Goal: Task Accomplishment & Management: Complete application form

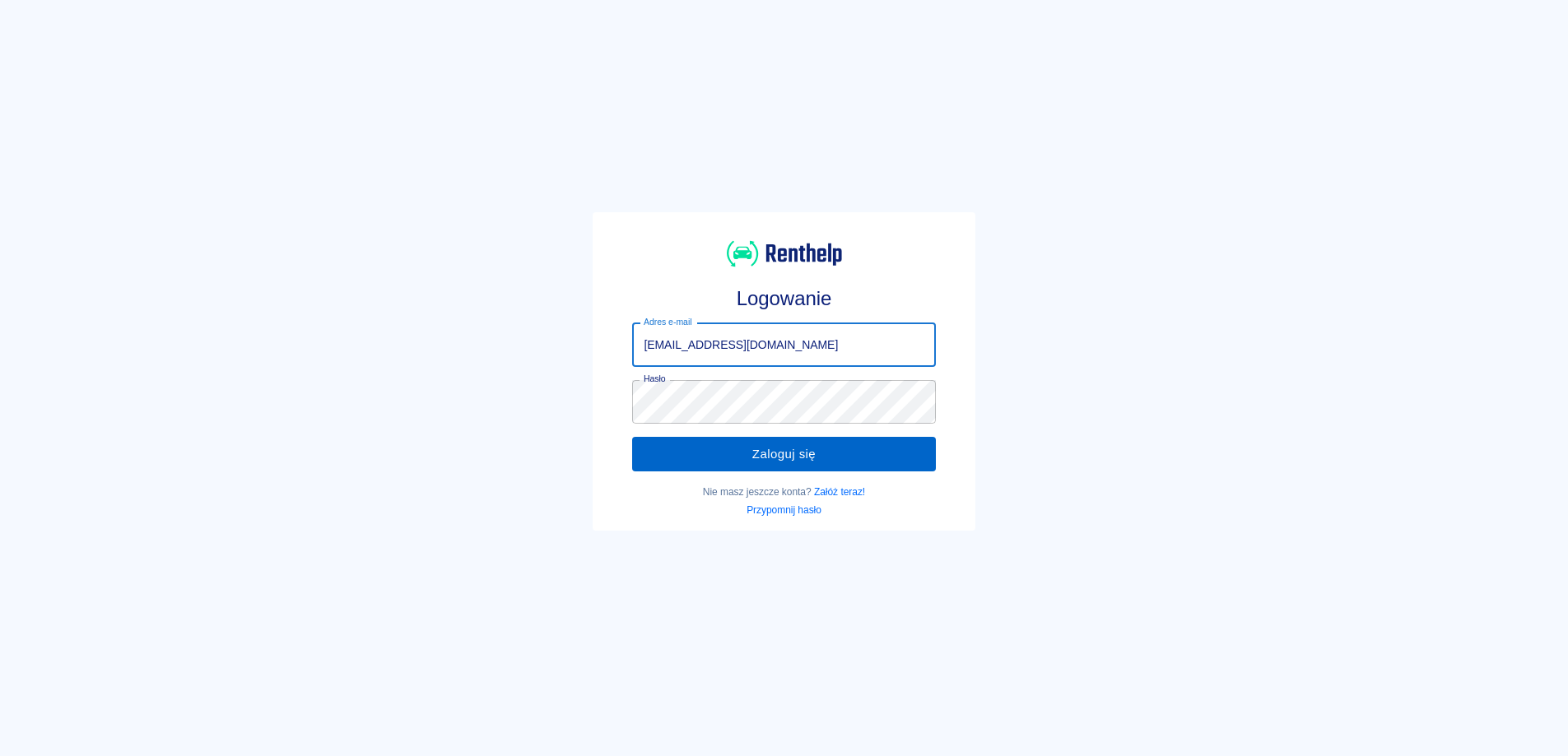
click at [652, 457] on button "Zaloguj się" at bounding box center [783, 454] width 303 height 35
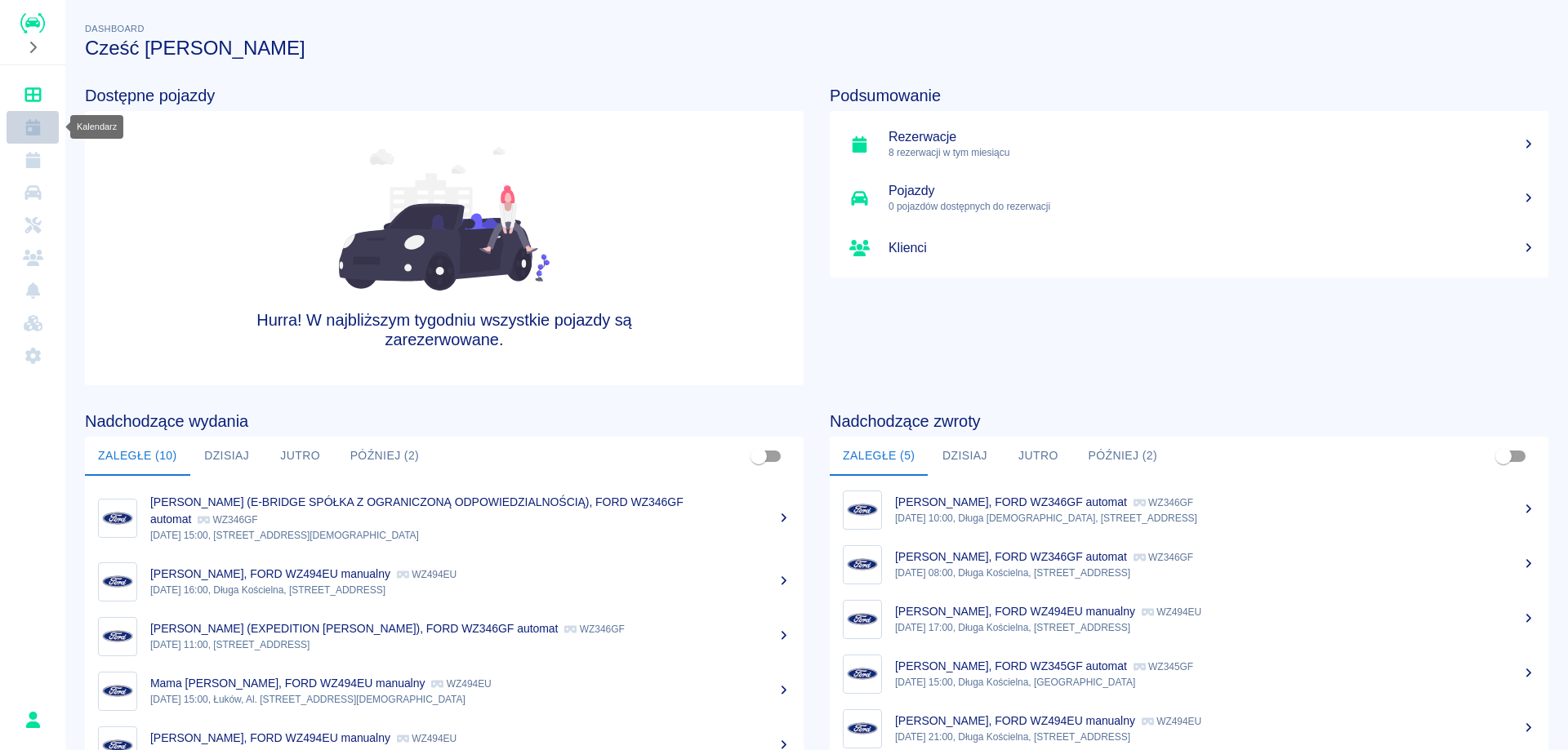
click at [40, 128] on icon "Kalendarz" at bounding box center [33, 127] width 20 height 16
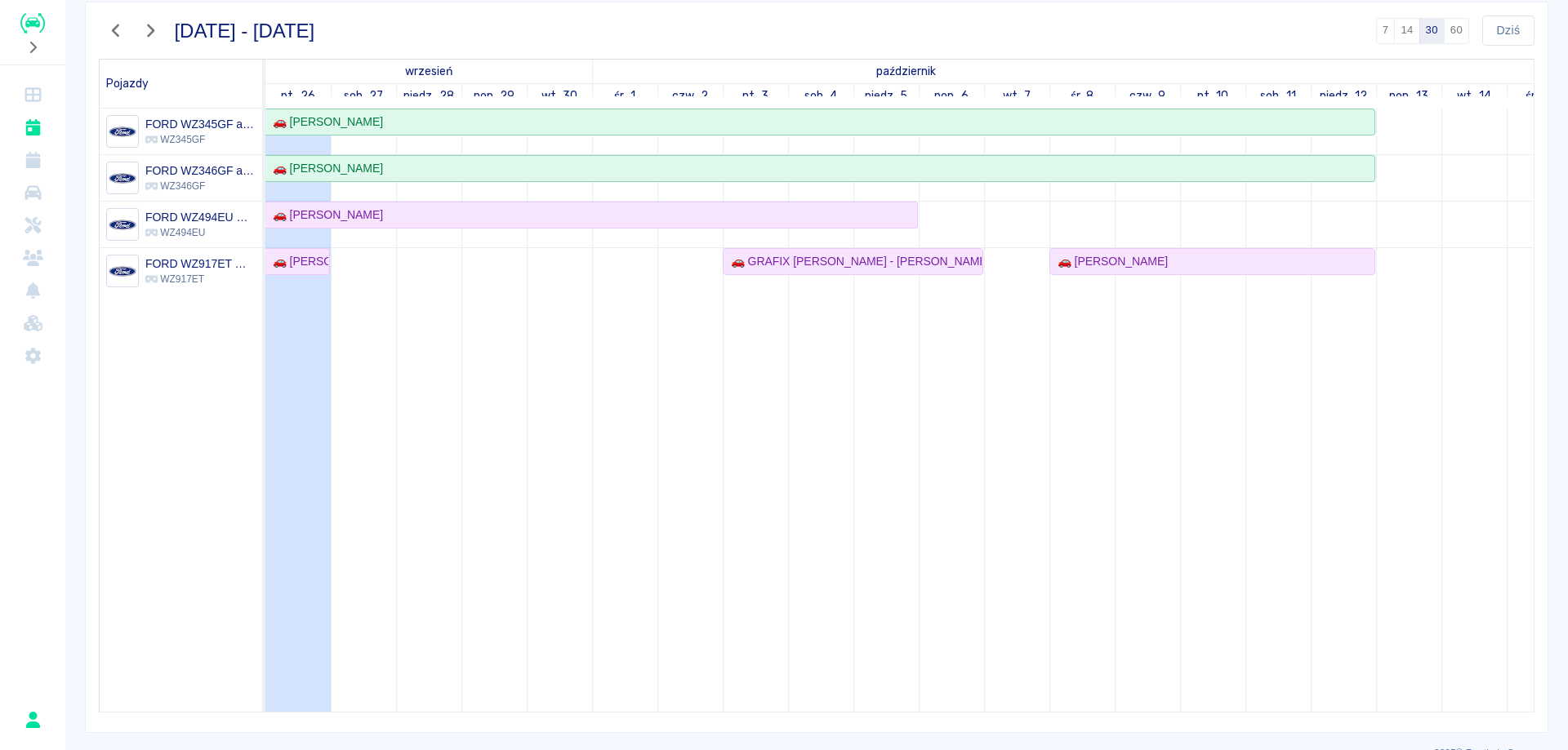
scroll to position [157, 0]
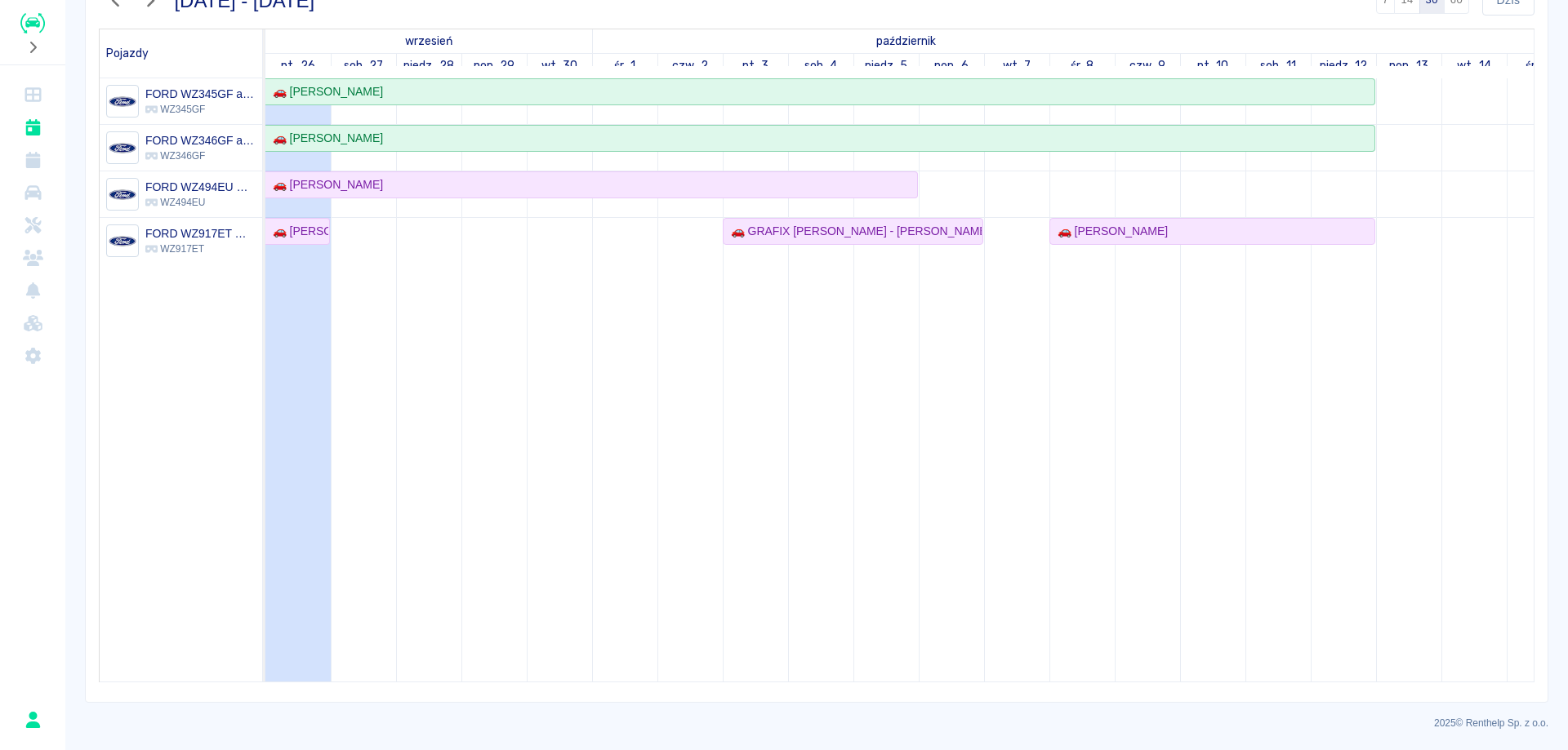
drag, startPoint x: 461, startPoint y: 491, endPoint x: 972, endPoint y: 450, distance: 512.6
click at [1062, 453] on tr at bounding box center [1245, 380] width 1960 height 604
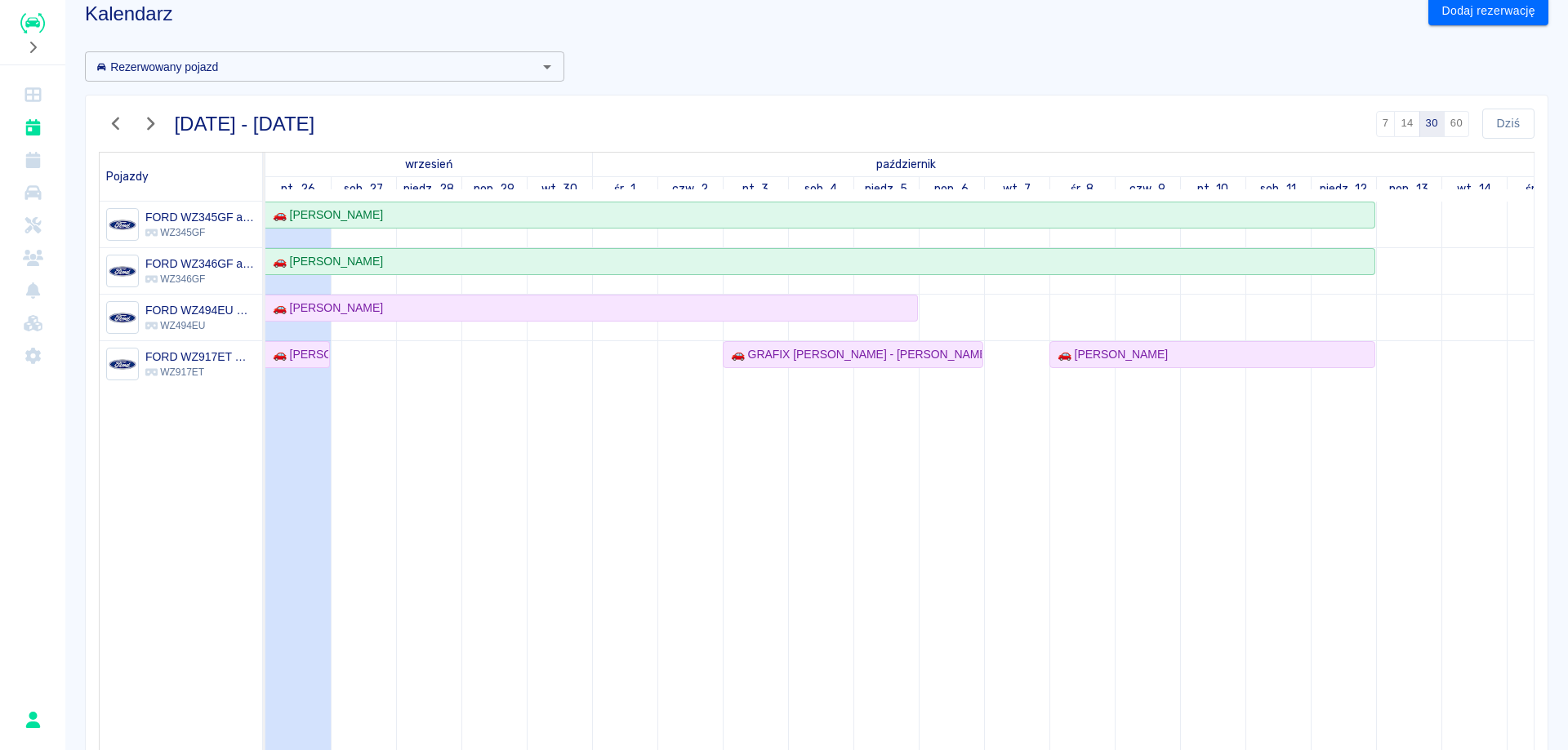
scroll to position [0, 0]
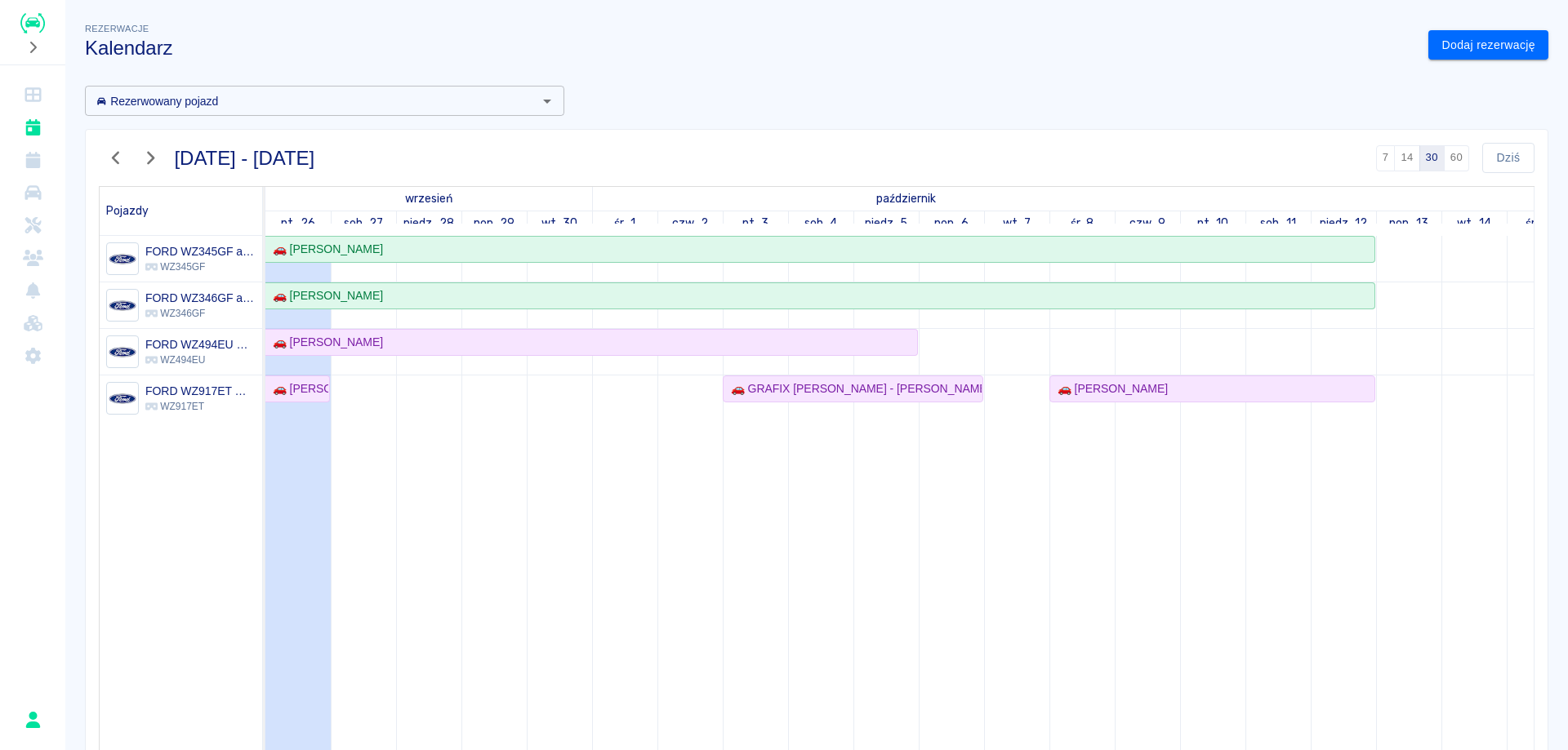
click at [108, 147] on button "button" at bounding box center [116, 158] width 35 height 30
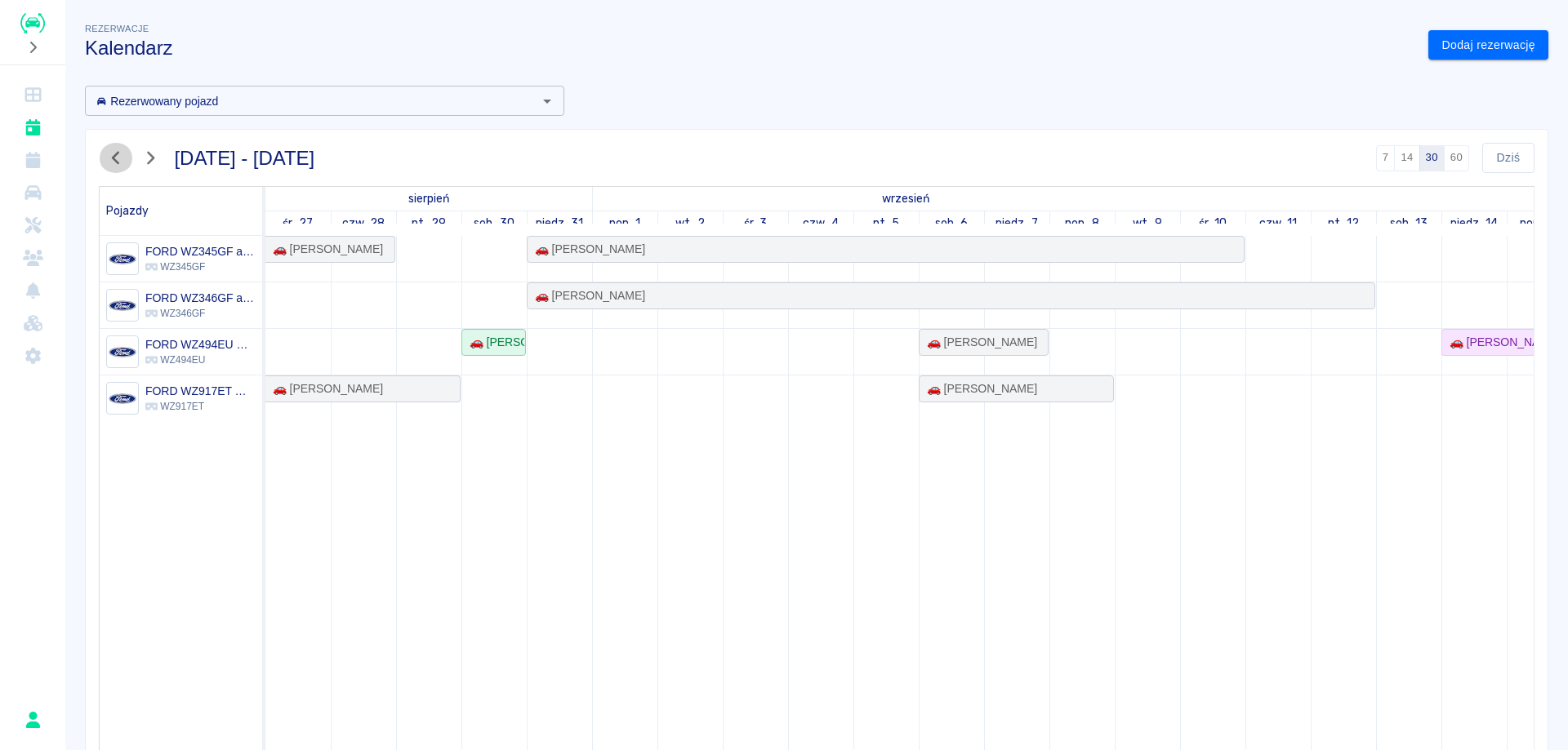
click at [108, 147] on button "button" at bounding box center [116, 158] width 35 height 30
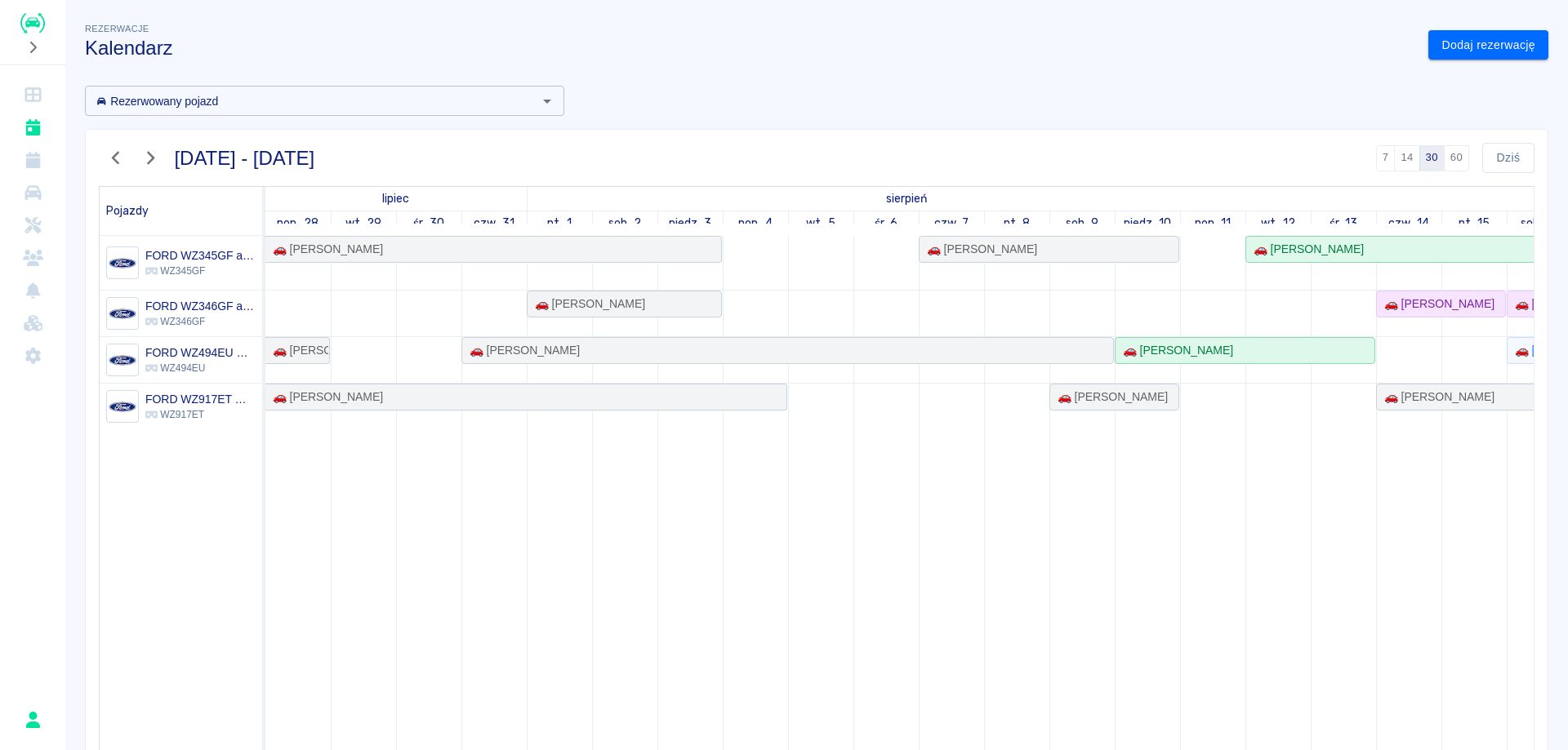
click at [108, 147] on button "button" at bounding box center [116, 158] width 35 height 30
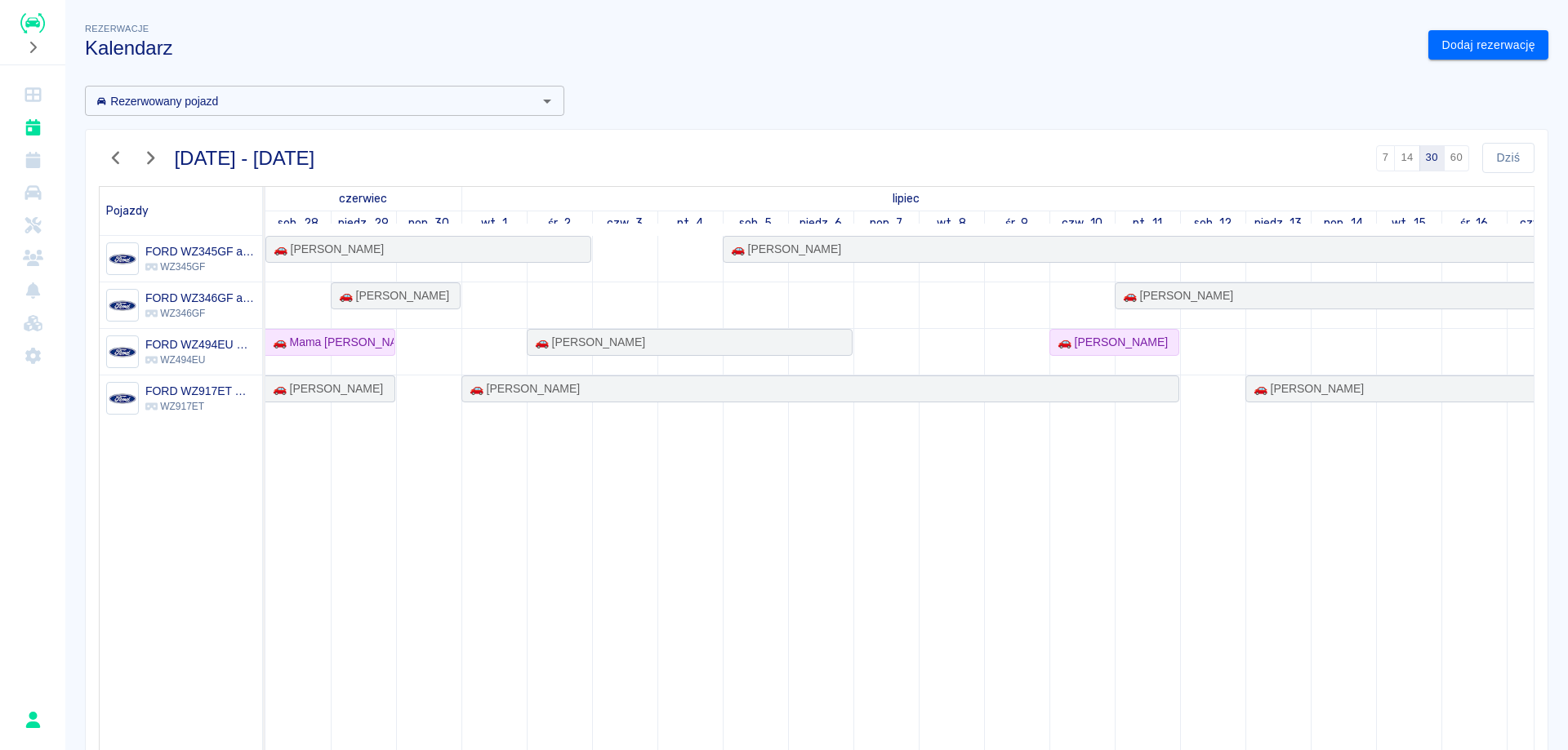
click at [108, 147] on button "button" at bounding box center [116, 158] width 35 height 30
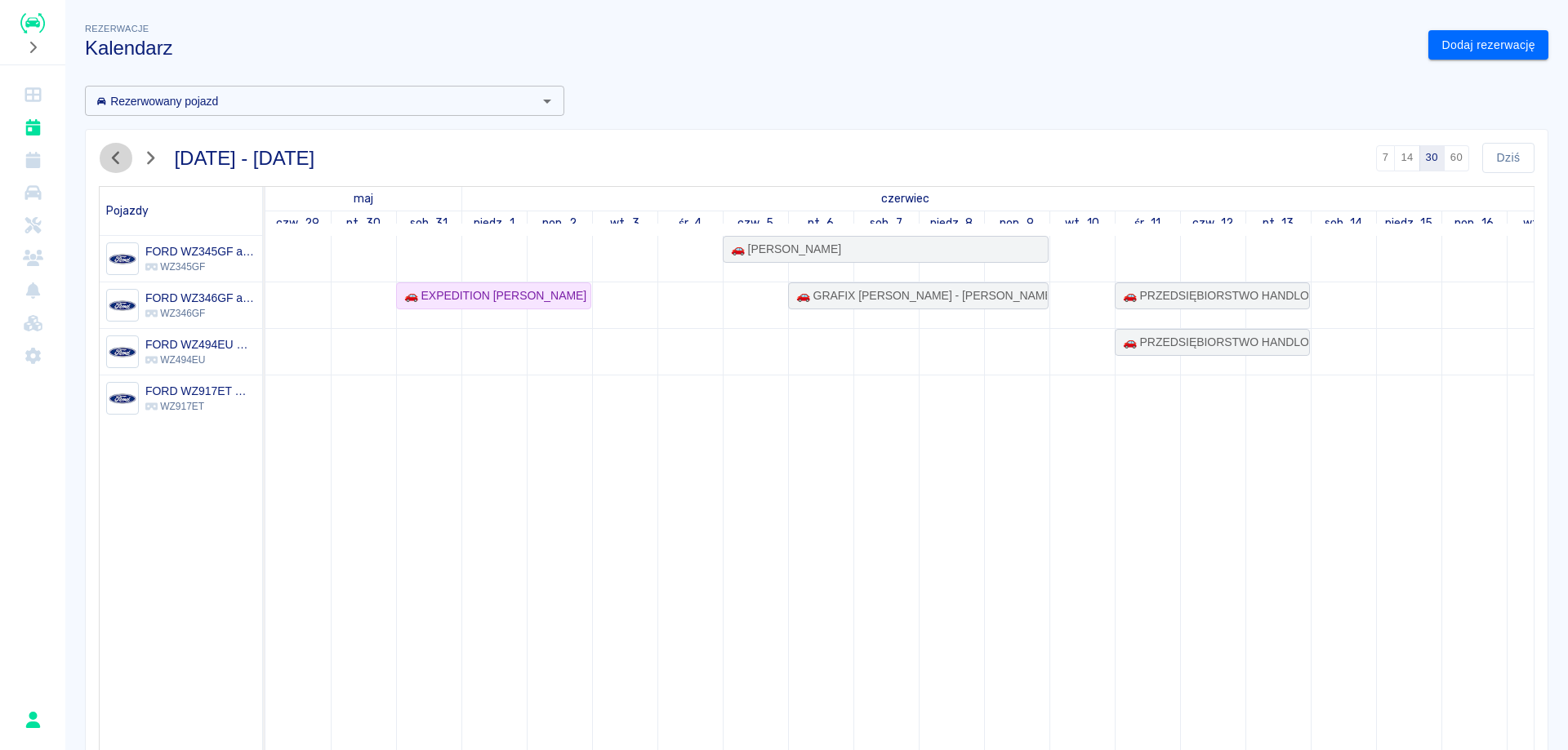
click at [108, 145] on button "button" at bounding box center [116, 158] width 35 height 30
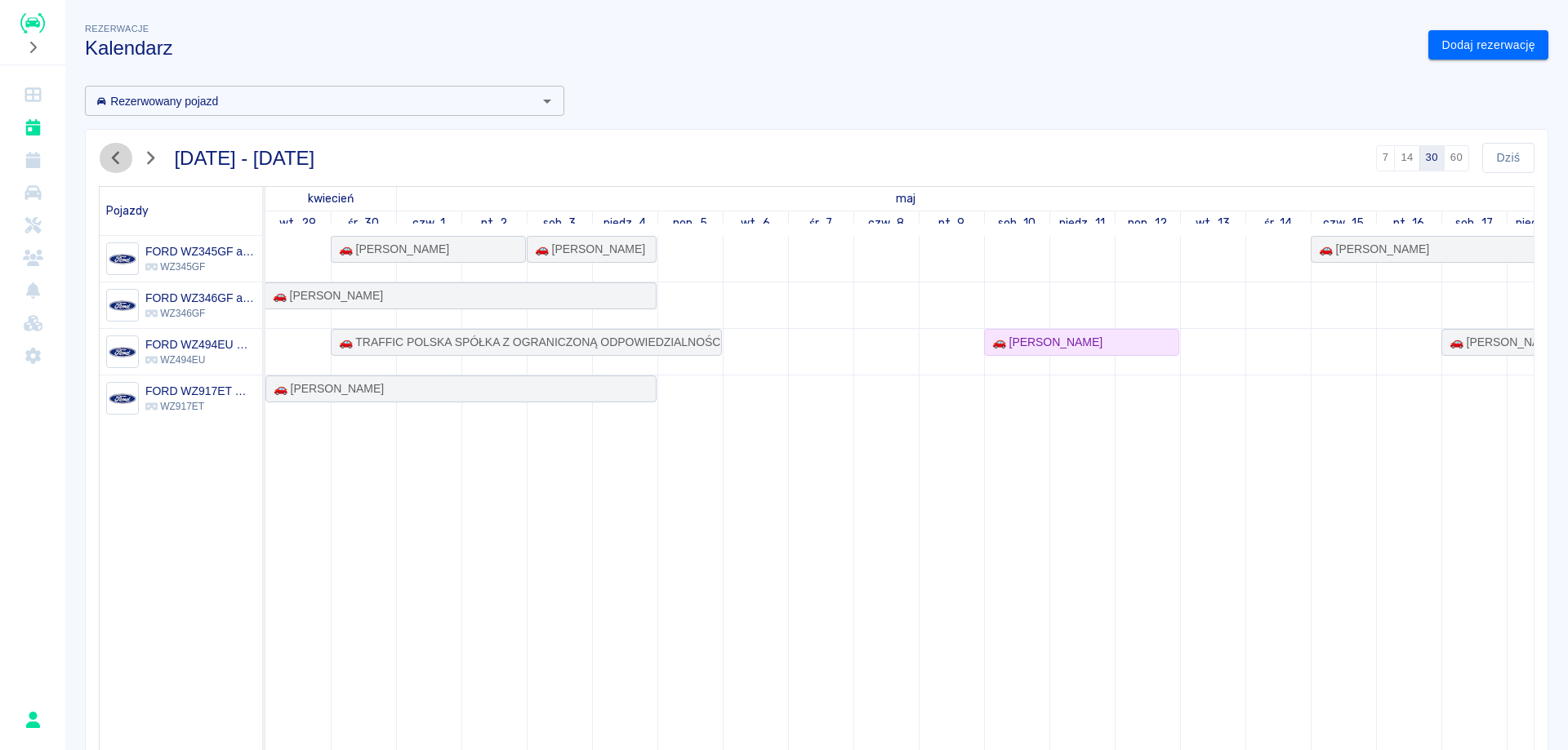
click at [108, 145] on button "button" at bounding box center [116, 158] width 35 height 30
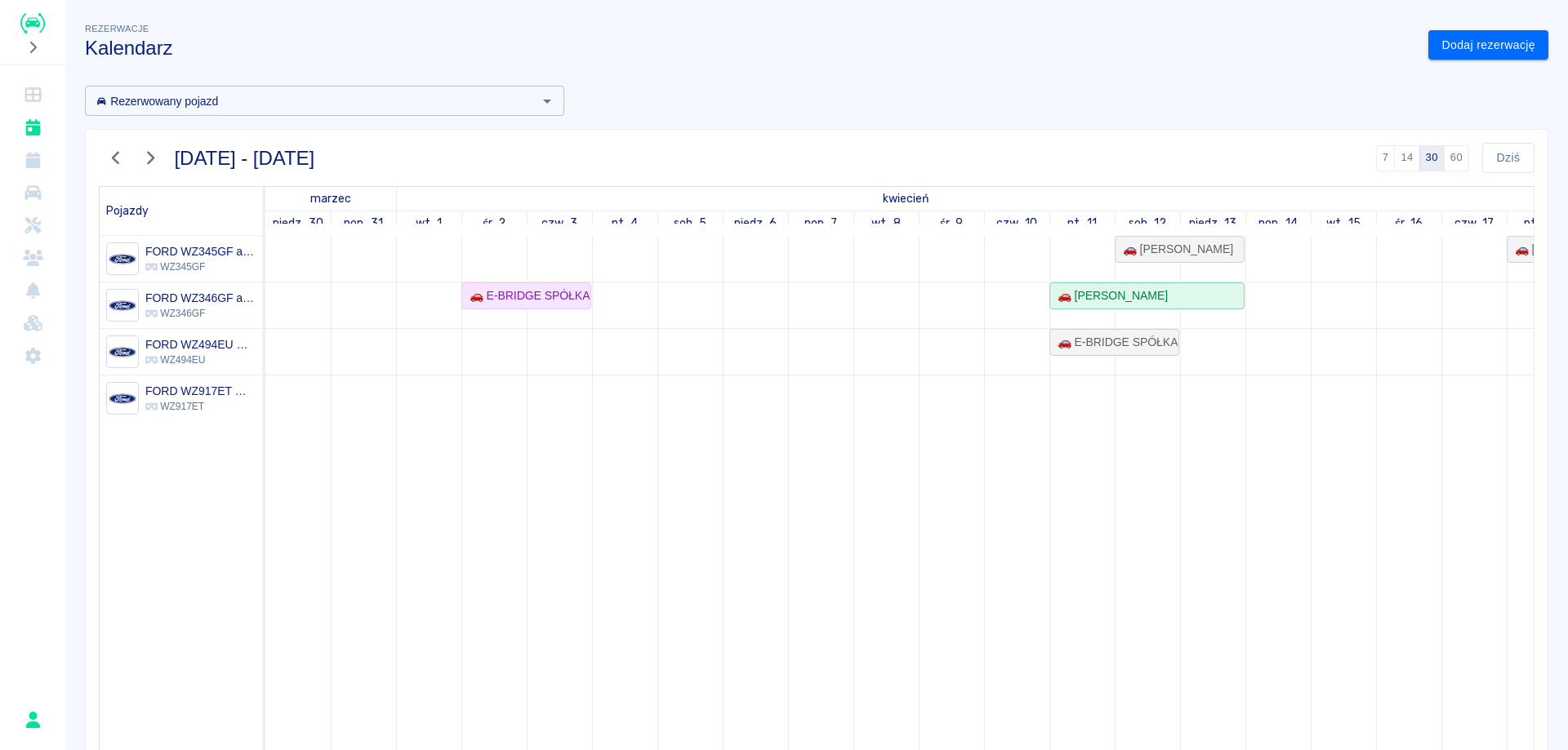
click at [108, 145] on button "button" at bounding box center [116, 158] width 35 height 30
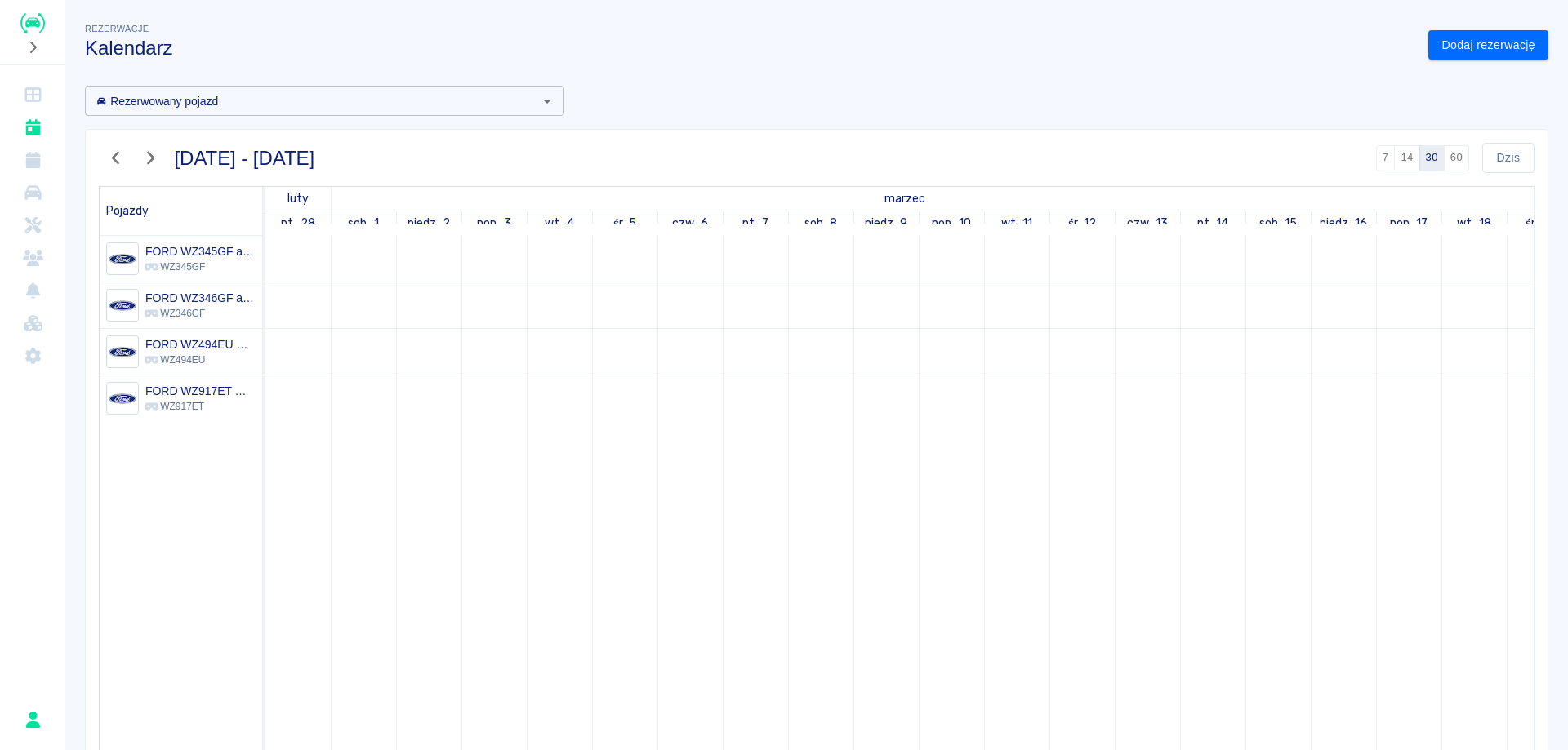
click at [108, 145] on button "button" at bounding box center [116, 158] width 35 height 30
click at [108, 146] on button "button" at bounding box center [116, 158] width 35 height 30
click at [1482, 42] on link "Dodaj rezerwację" at bounding box center [1488, 46] width 120 height 30
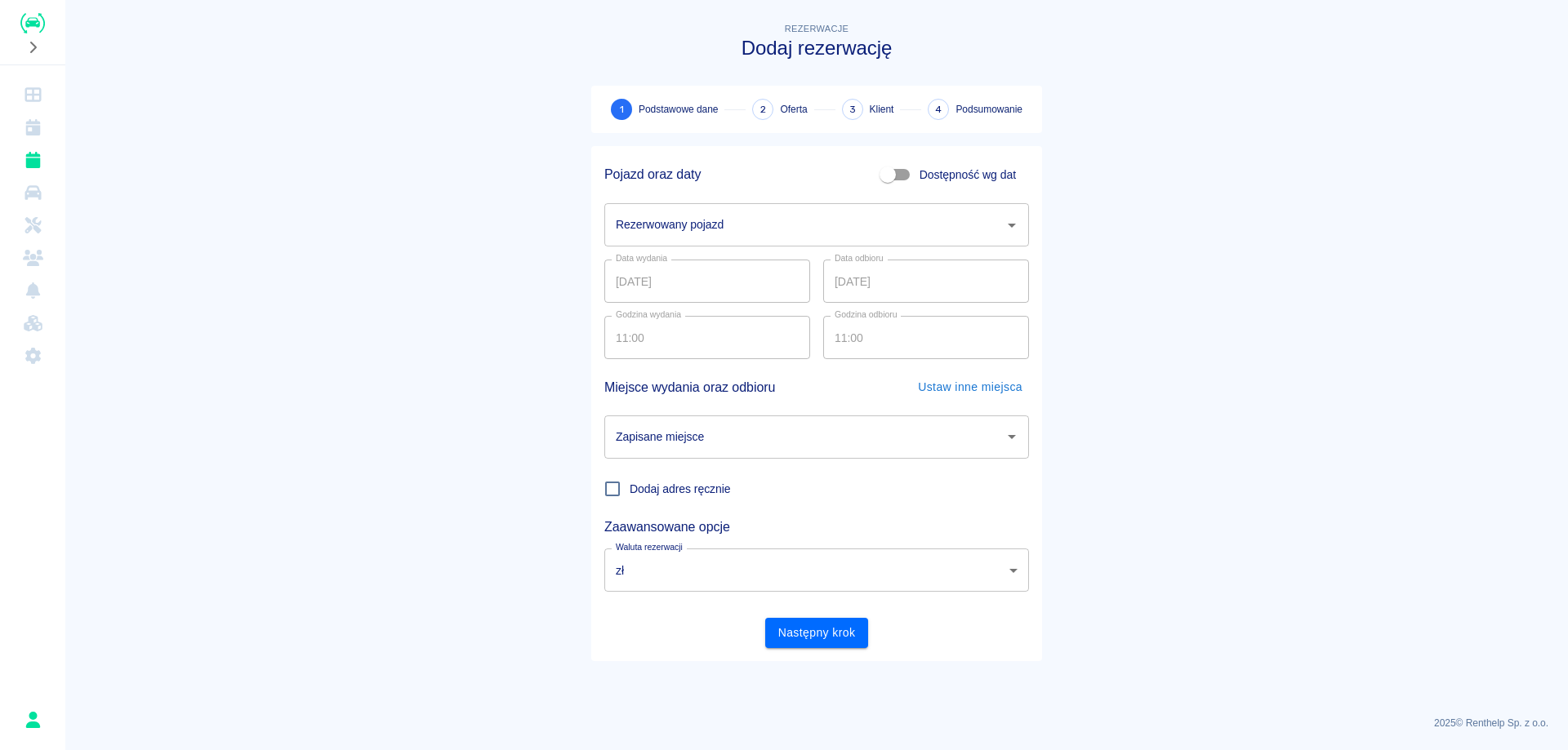
click at [732, 213] on input "Rezerwowany pojazd" at bounding box center [804, 225] width 385 height 29
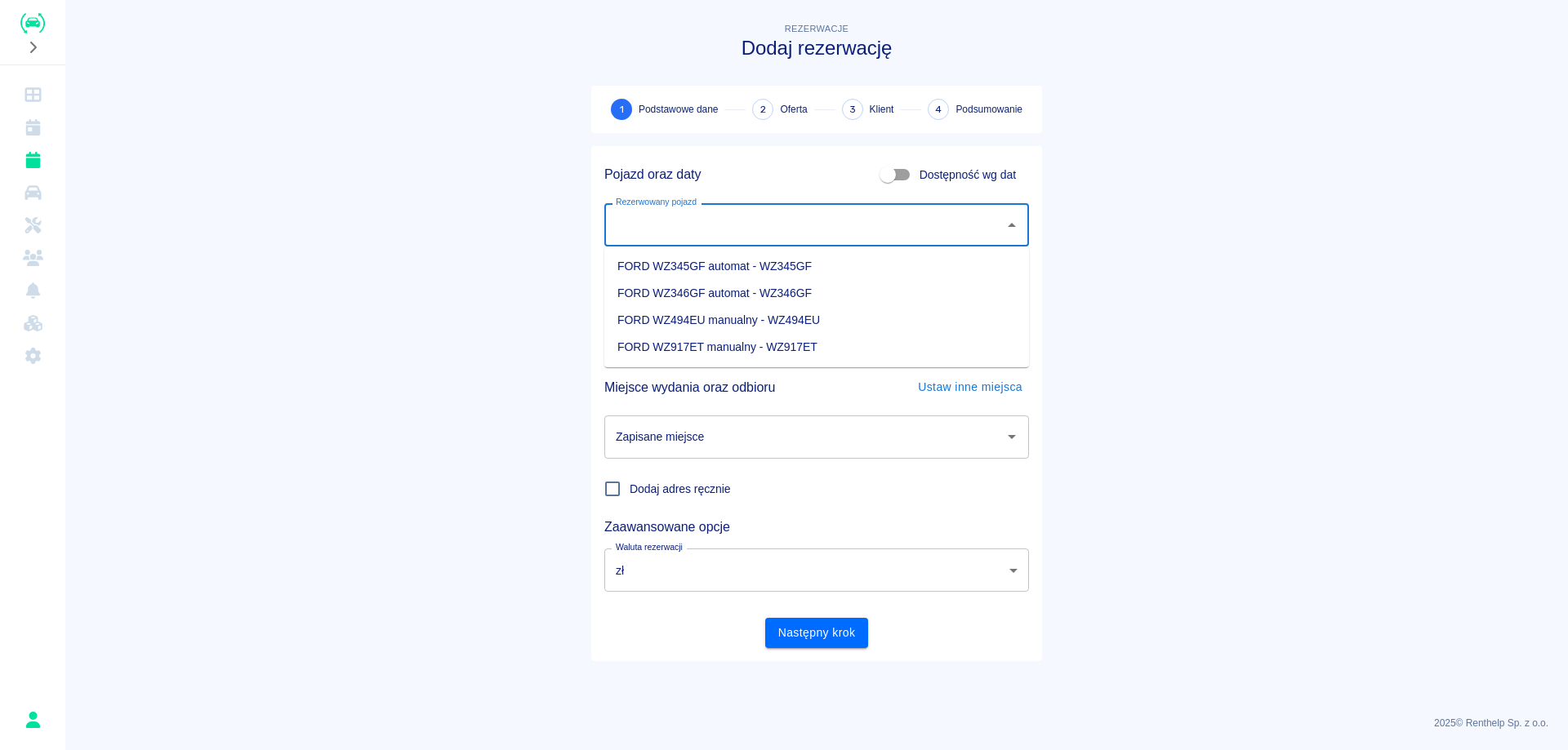
click at [721, 345] on li "FORD WZ917ET manualny - WZ917ET" at bounding box center [817, 348] width 425 height 27
type input "FORD WZ917ET manualny - WZ917ET"
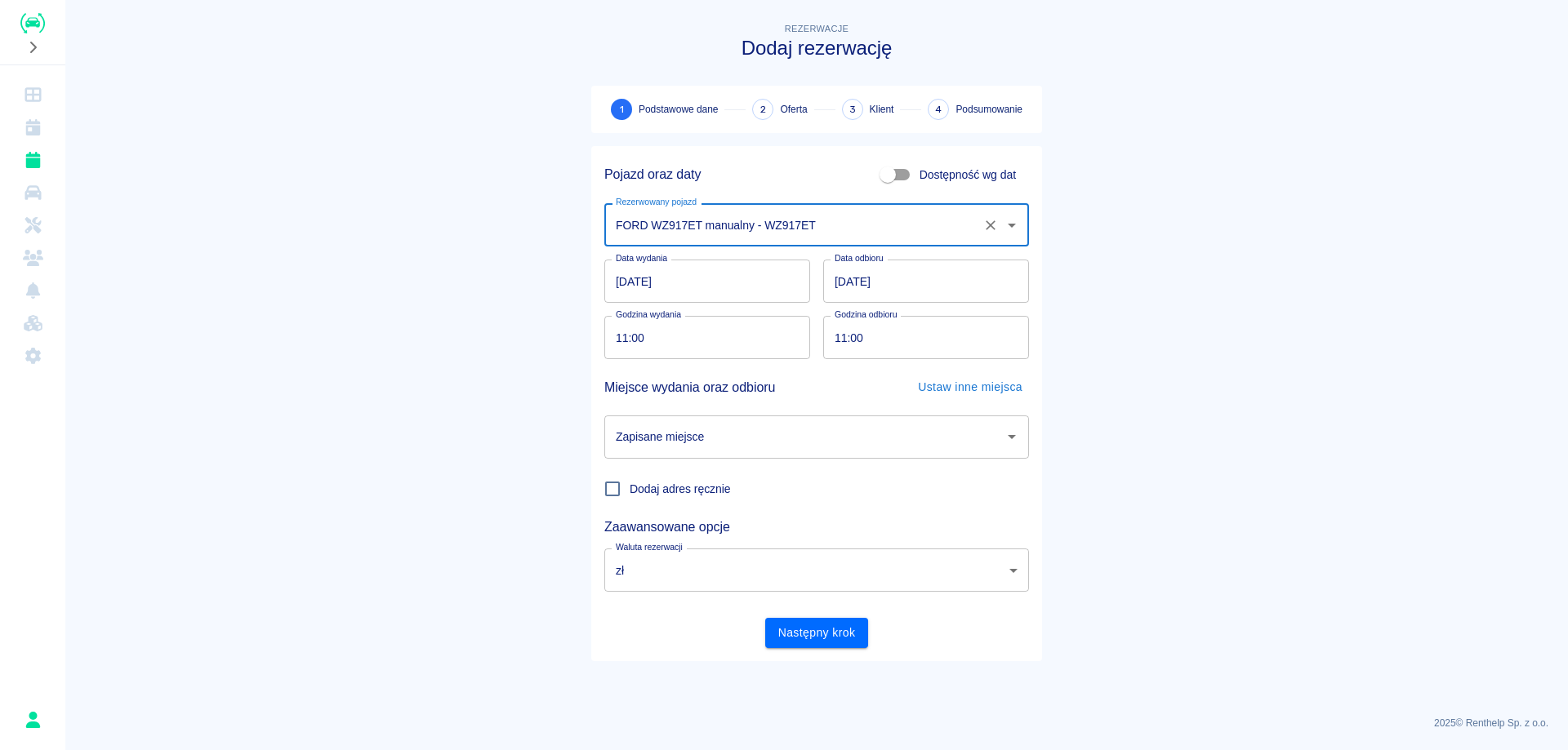
click at [658, 292] on input "[DATE]" at bounding box center [707, 281] width 206 height 43
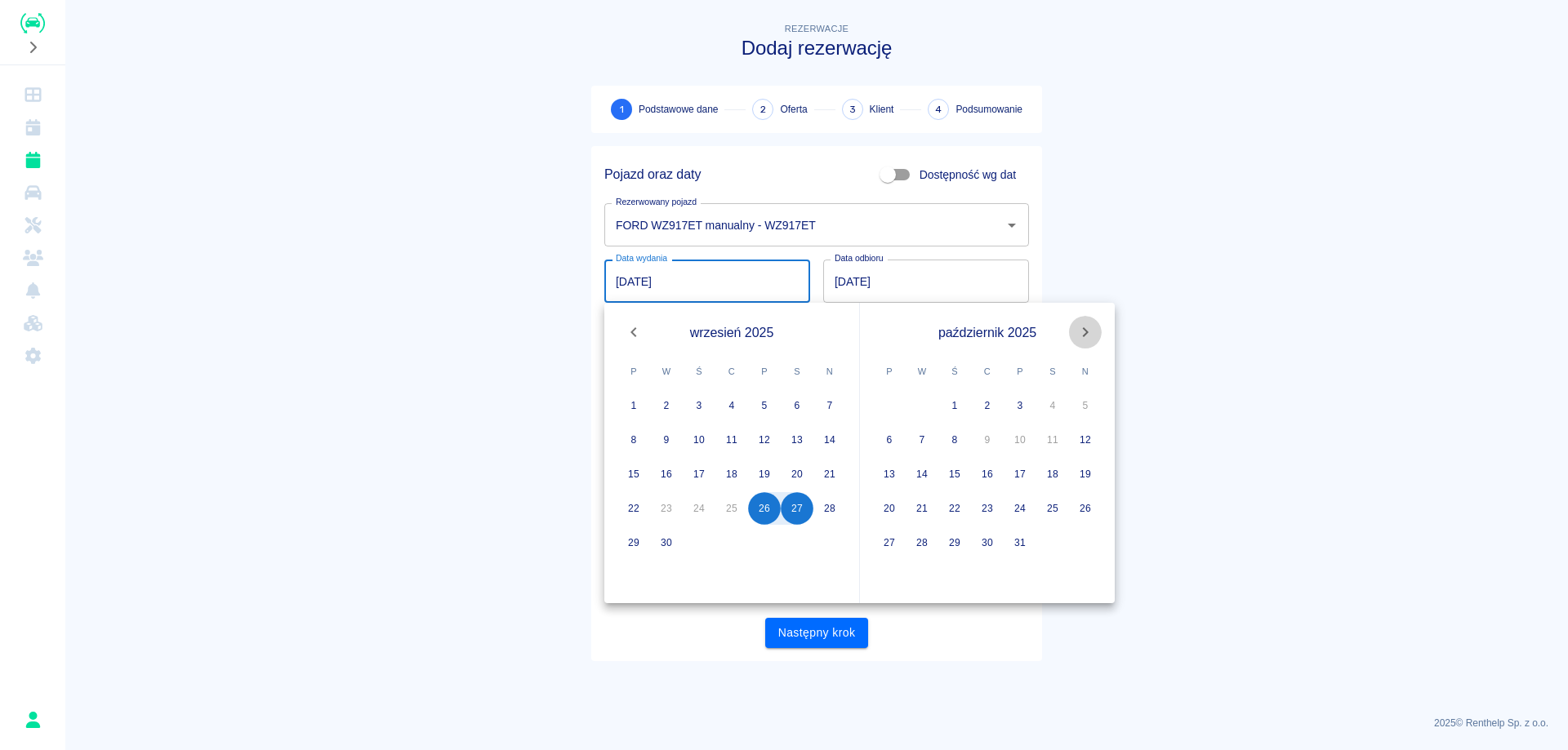
click at [1086, 327] on icon "Next month" at bounding box center [1085, 332] width 19 height 19
click at [1086, 327] on main "Rezerwacje Dodaj rezerwację 1 Podstawowe dane 2 Oferta 3 Klient 4 Podsumowanie …" at bounding box center [816, 361] width 1503 height 683
click at [1086, 327] on icon "Next month" at bounding box center [1085, 332] width 19 height 19
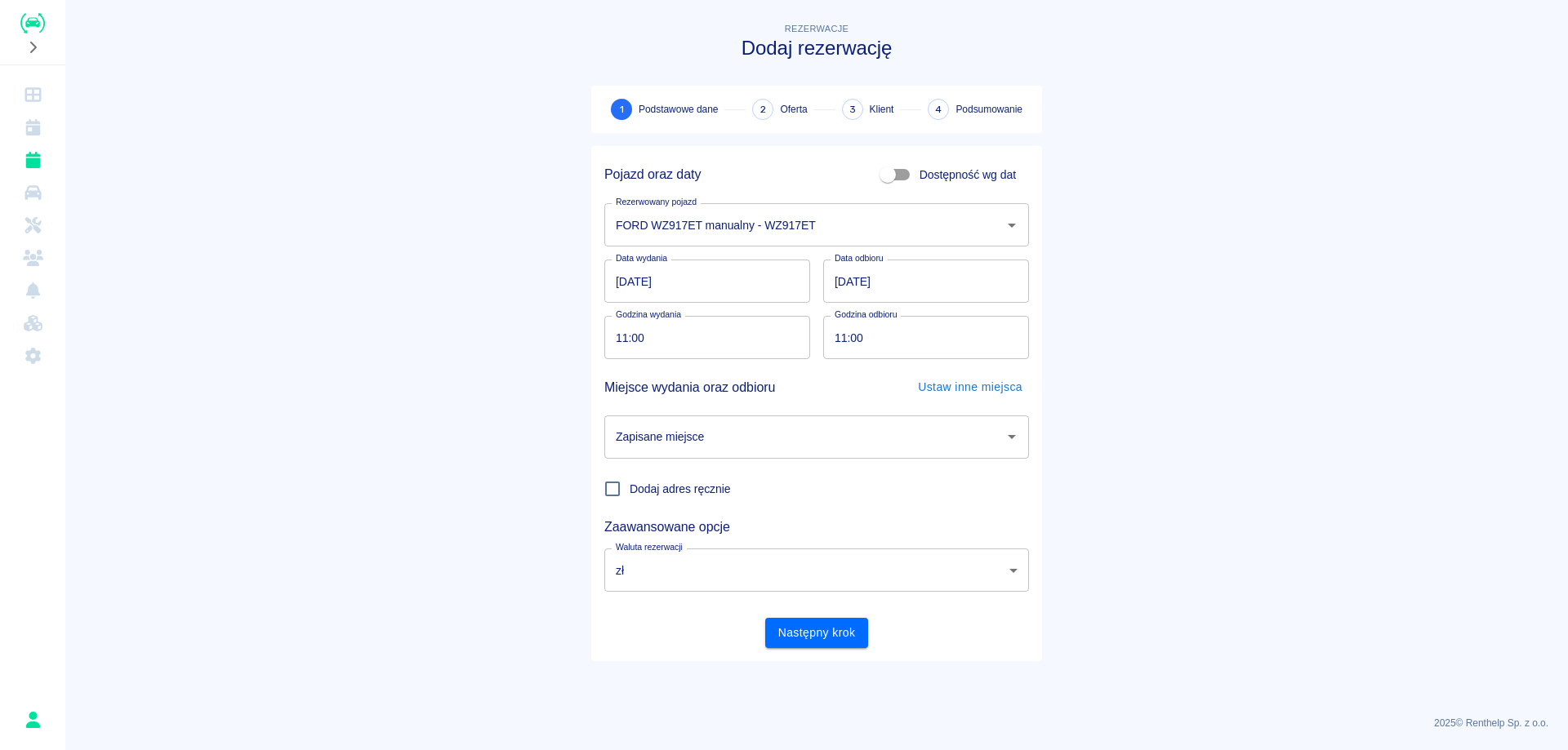
click at [662, 291] on input "[DATE]" at bounding box center [707, 281] width 206 height 43
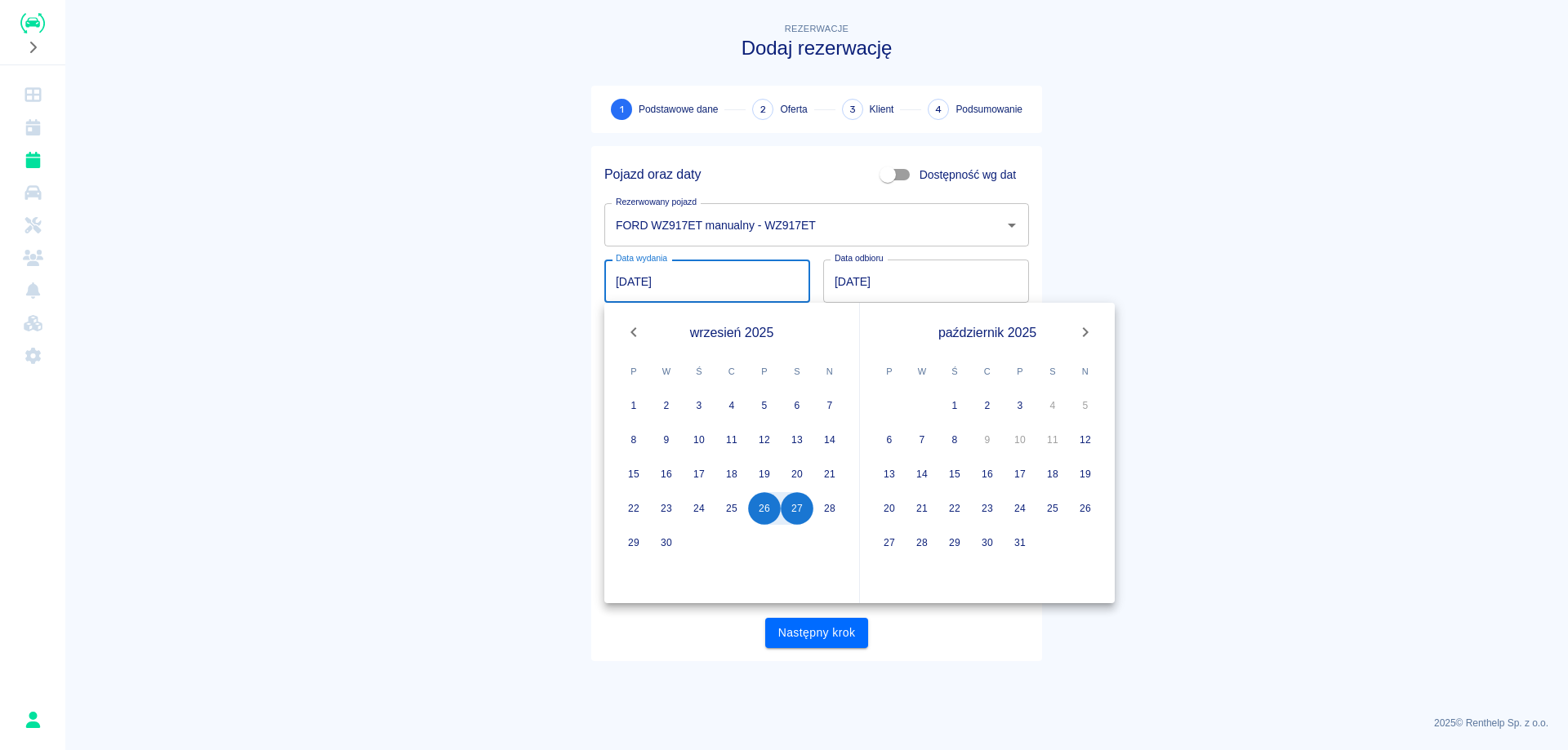
click at [1082, 334] on icon "Next month" at bounding box center [1085, 332] width 19 height 19
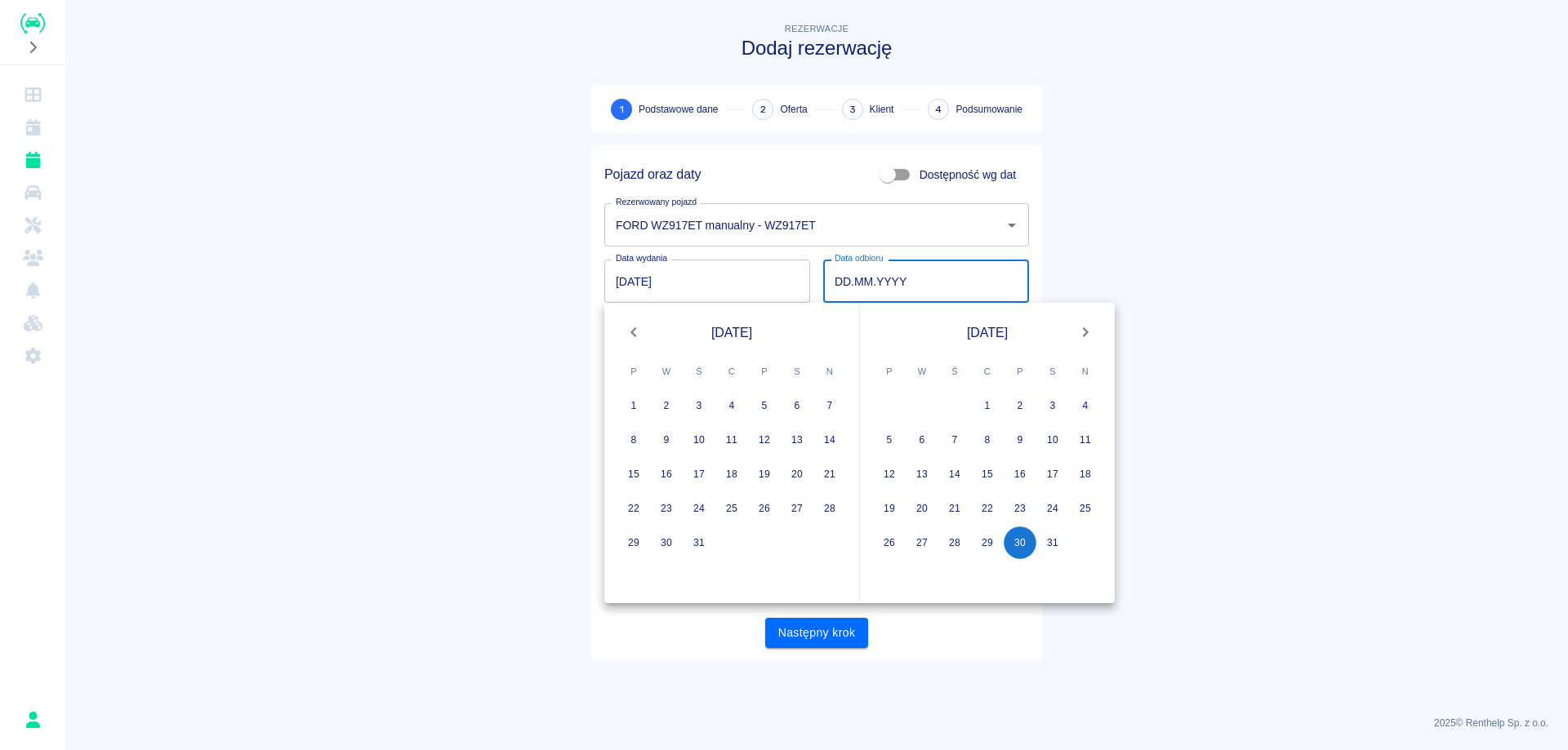
type input "[DATE]"
type input "DD.MM.YYYY"
drag, startPoint x: 952, startPoint y: 520, endPoint x: 976, endPoint y: 582, distance: 66.5
click at [952, 520] on button "21" at bounding box center [954, 509] width 33 height 33
type input "[DATE]"
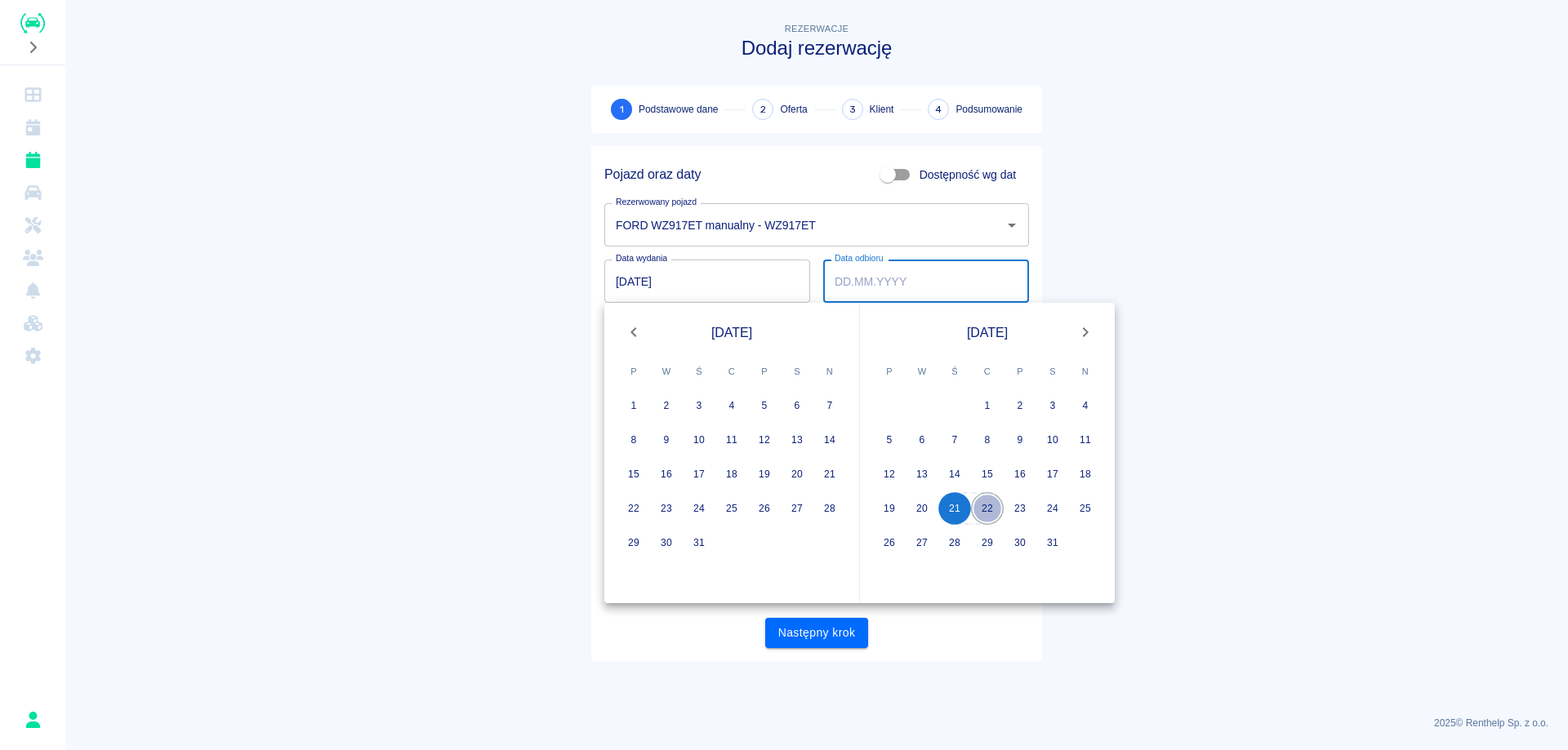
click at [984, 516] on button "22" at bounding box center [987, 509] width 33 height 33
type input "[DATE]"
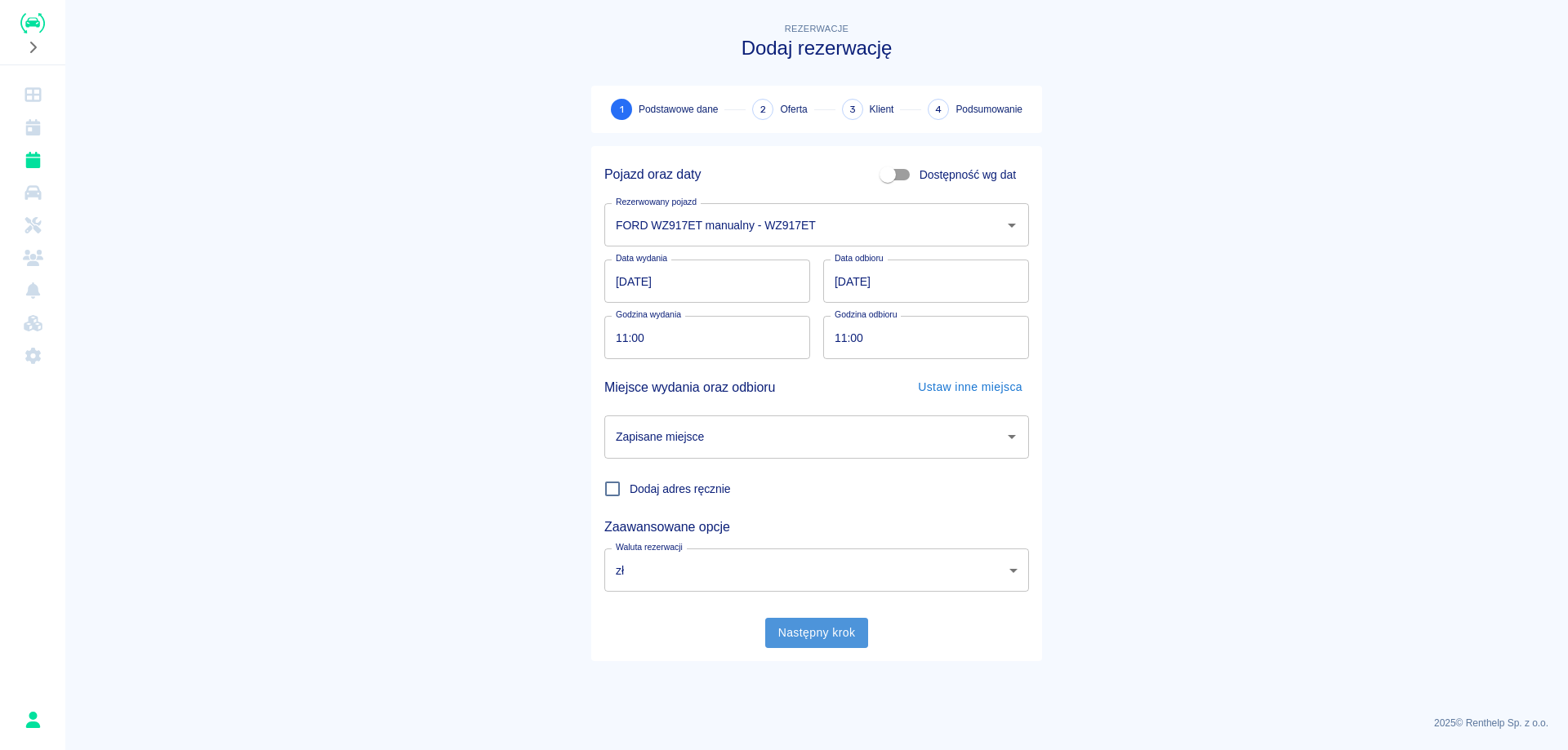
click at [822, 643] on button "Następny krok" at bounding box center [817, 633] width 104 height 30
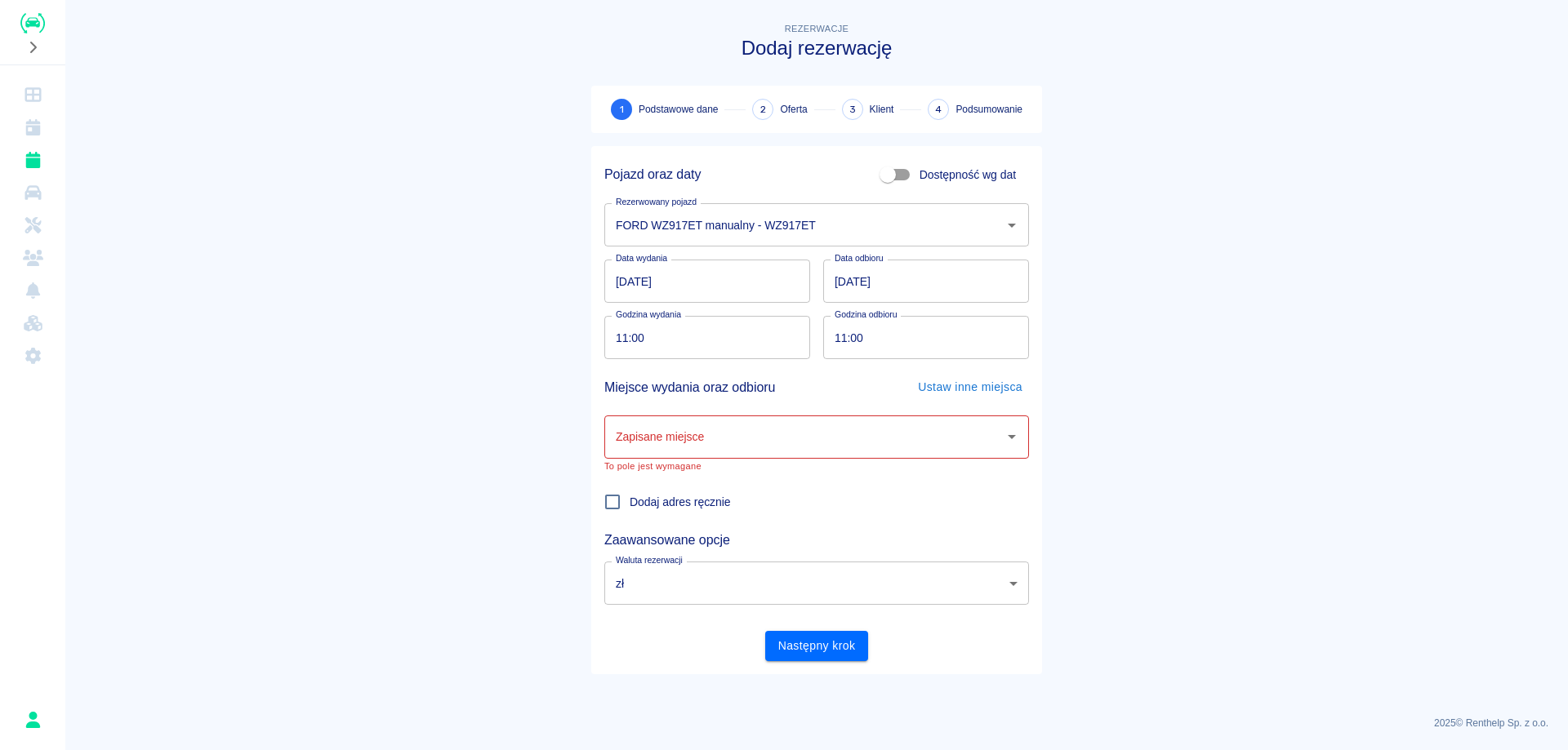
click at [813, 457] on div "Zapisane miejsce" at bounding box center [817, 437] width 425 height 43
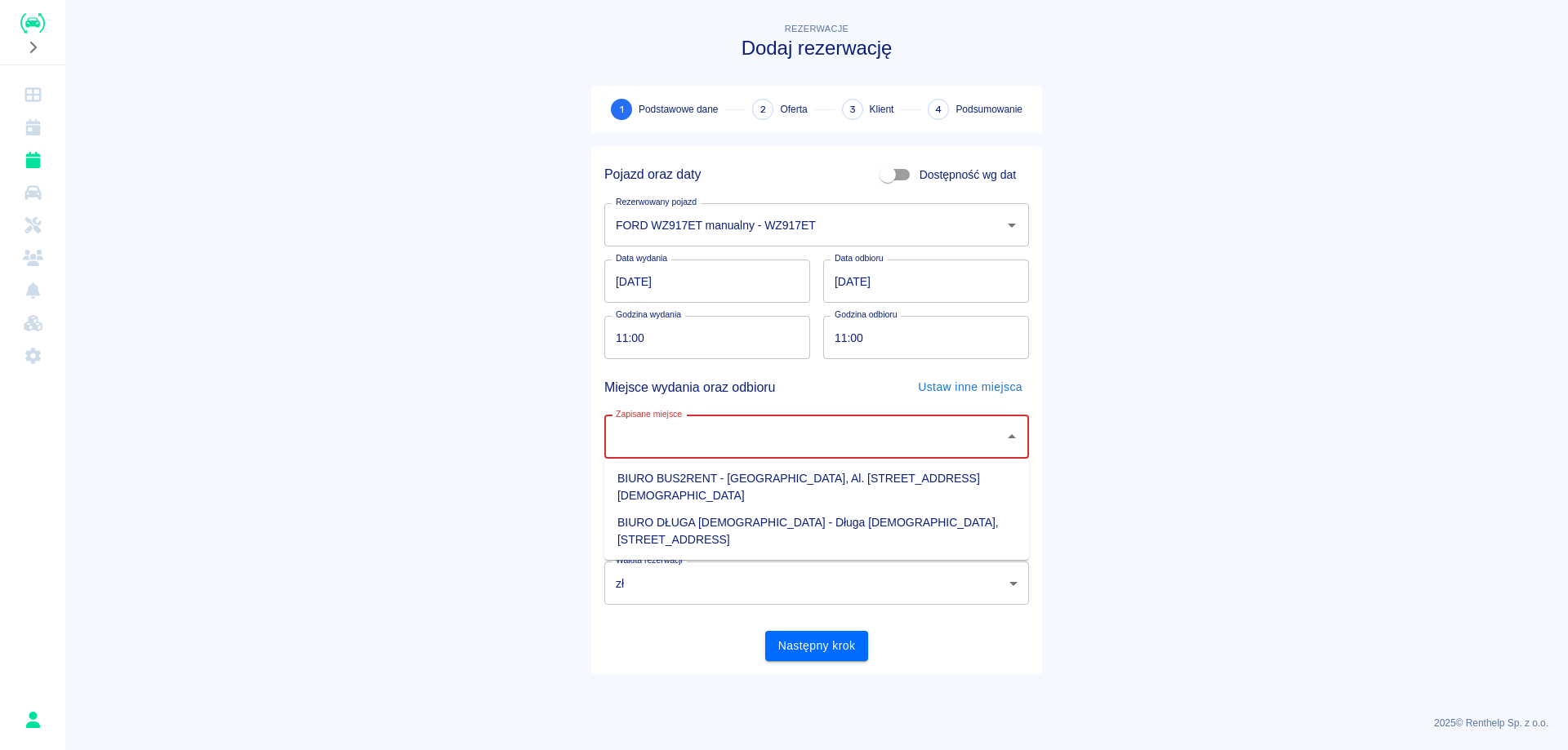
click at [802, 510] on li "BIURO DŁUGA [DEMOGRAPHIC_DATA] - Długa [DEMOGRAPHIC_DATA], [STREET_ADDRESS]" at bounding box center [817, 532] width 425 height 44
type input "BIURO DŁUGA [DEMOGRAPHIC_DATA] - Długa [DEMOGRAPHIC_DATA], [STREET_ADDRESS]"
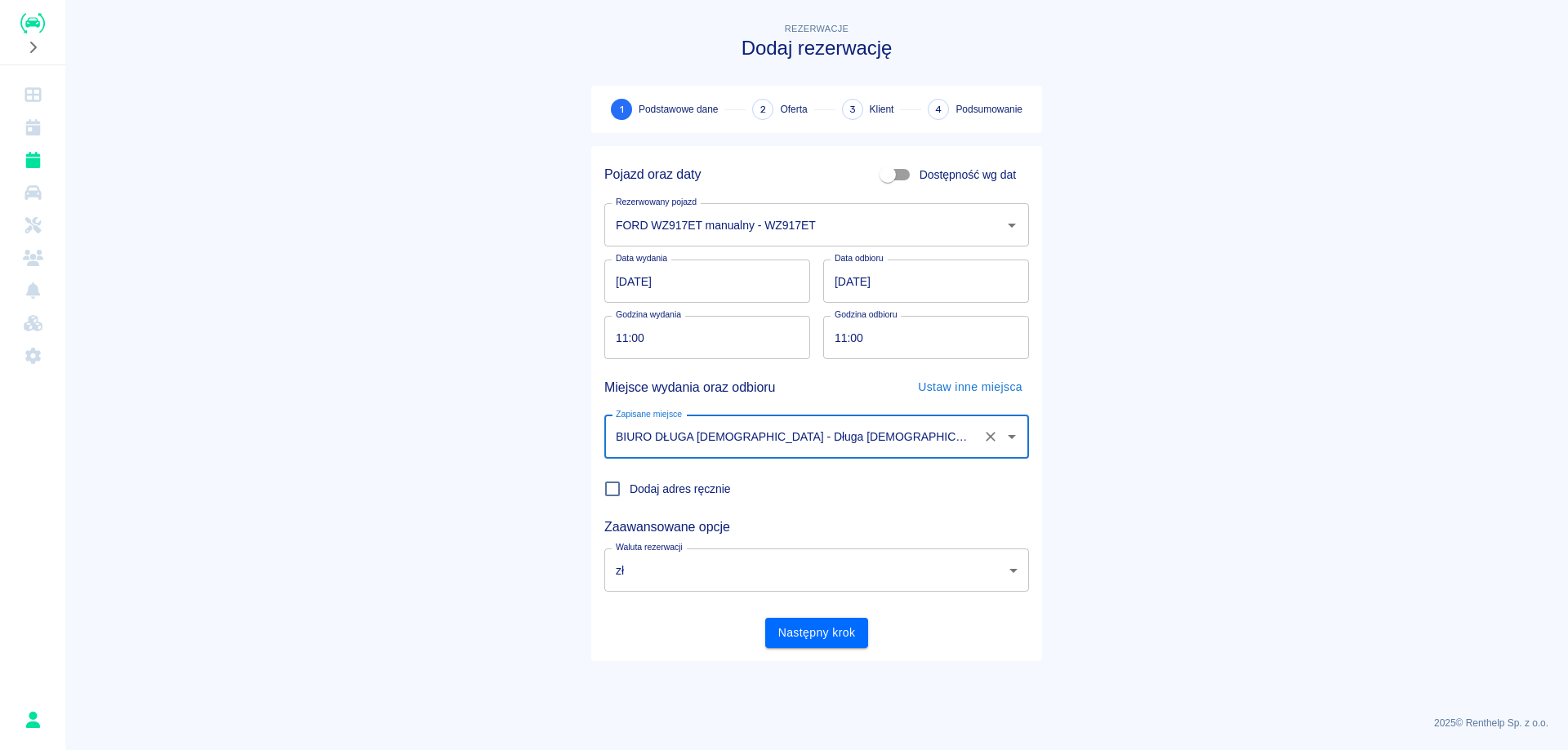
click at [825, 651] on div "Pojazd oraz daty Dostępność wg dat Rezerwowany pojazd FORD WZ917ET manualny - W…" at bounding box center [816, 404] width 450 height 516
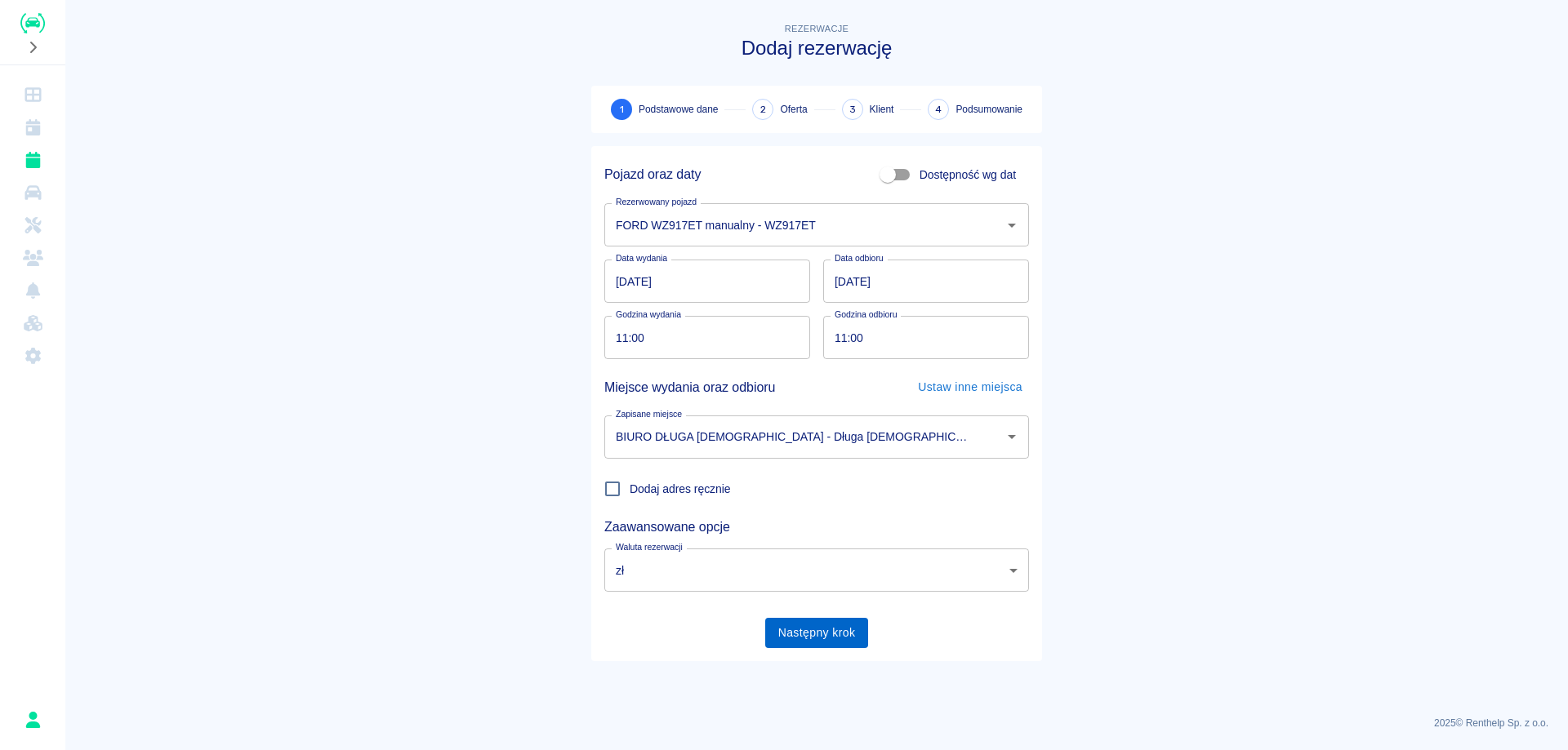
click at [826, 636] on button "Następny krok" at bounding box center [817, 633] width 104 height 30
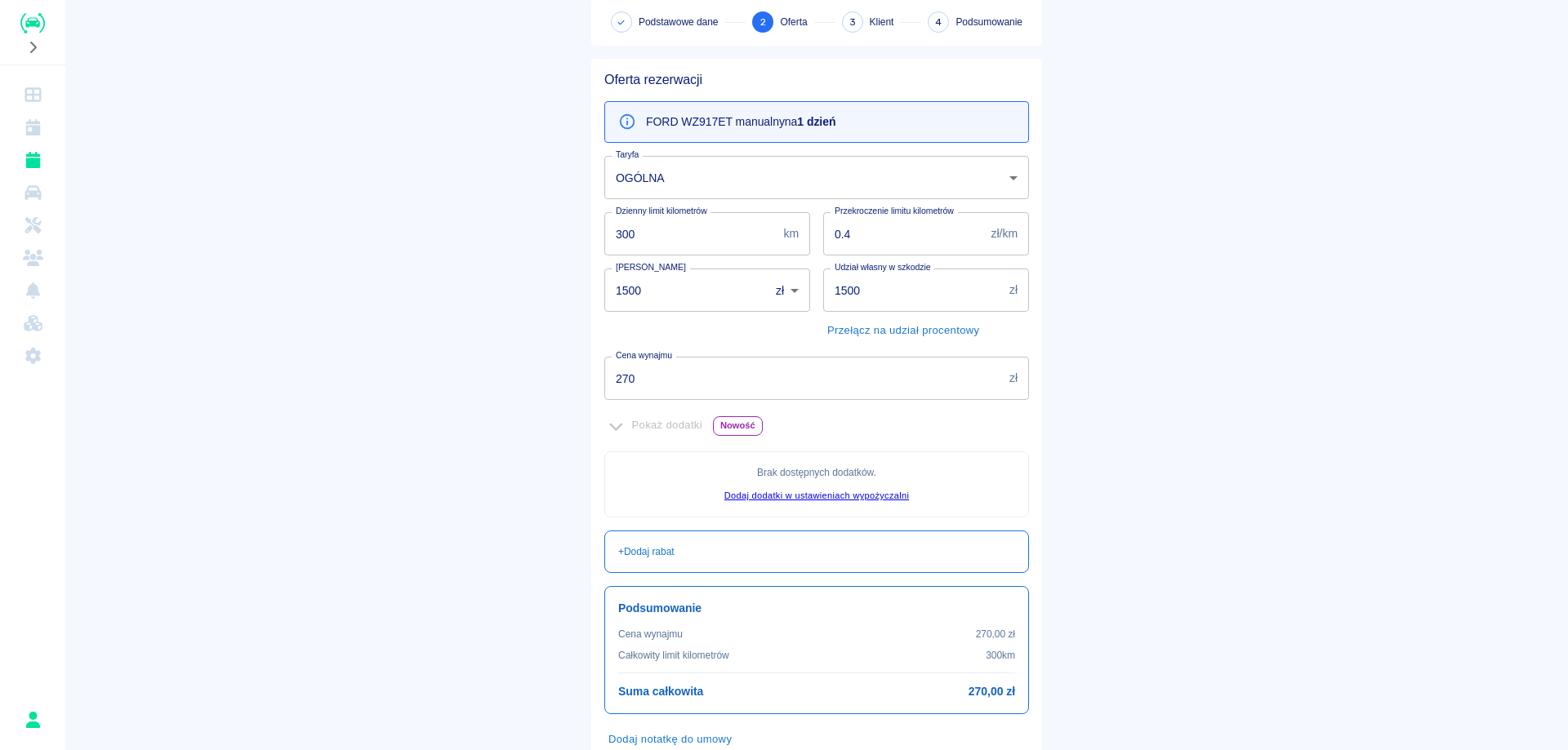
scroll to position [193, 0]
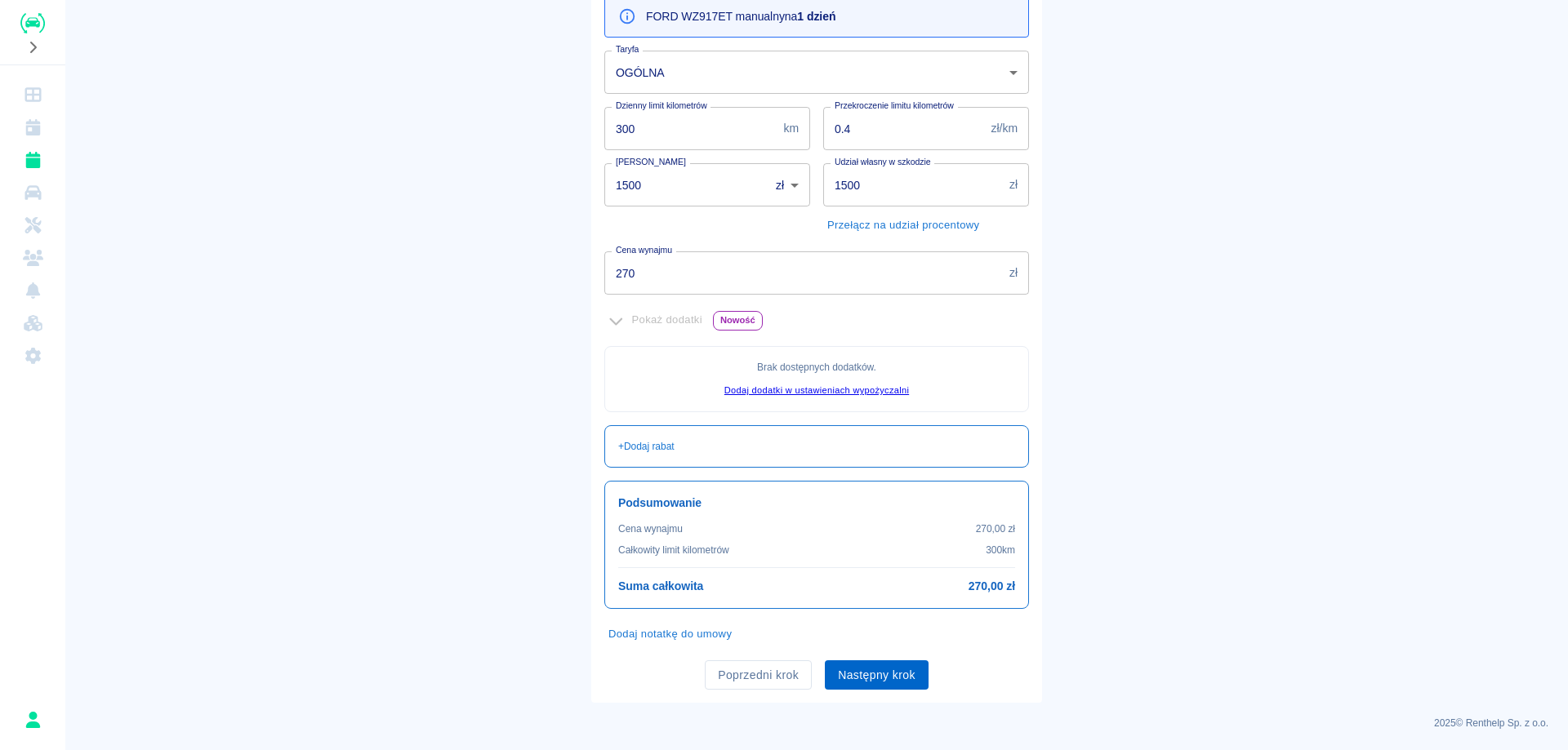
click at [889, 677] on button "Następny krok" at bounding box center [876, 676] width 104 height 30
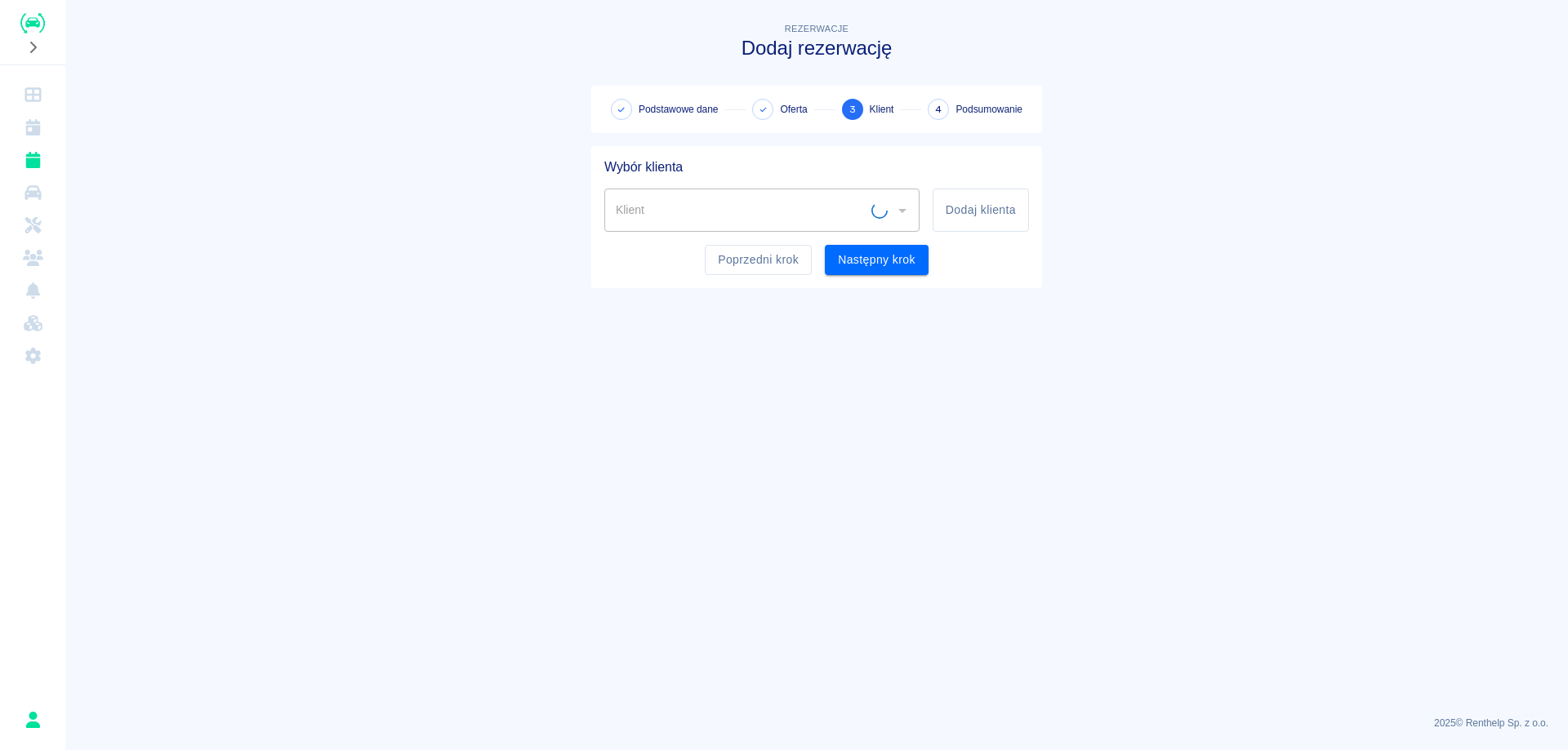
scroll to position [0, 0]
click at [848, 208] on input "Klient" at bounding box center [750, 211] width 276 height 29
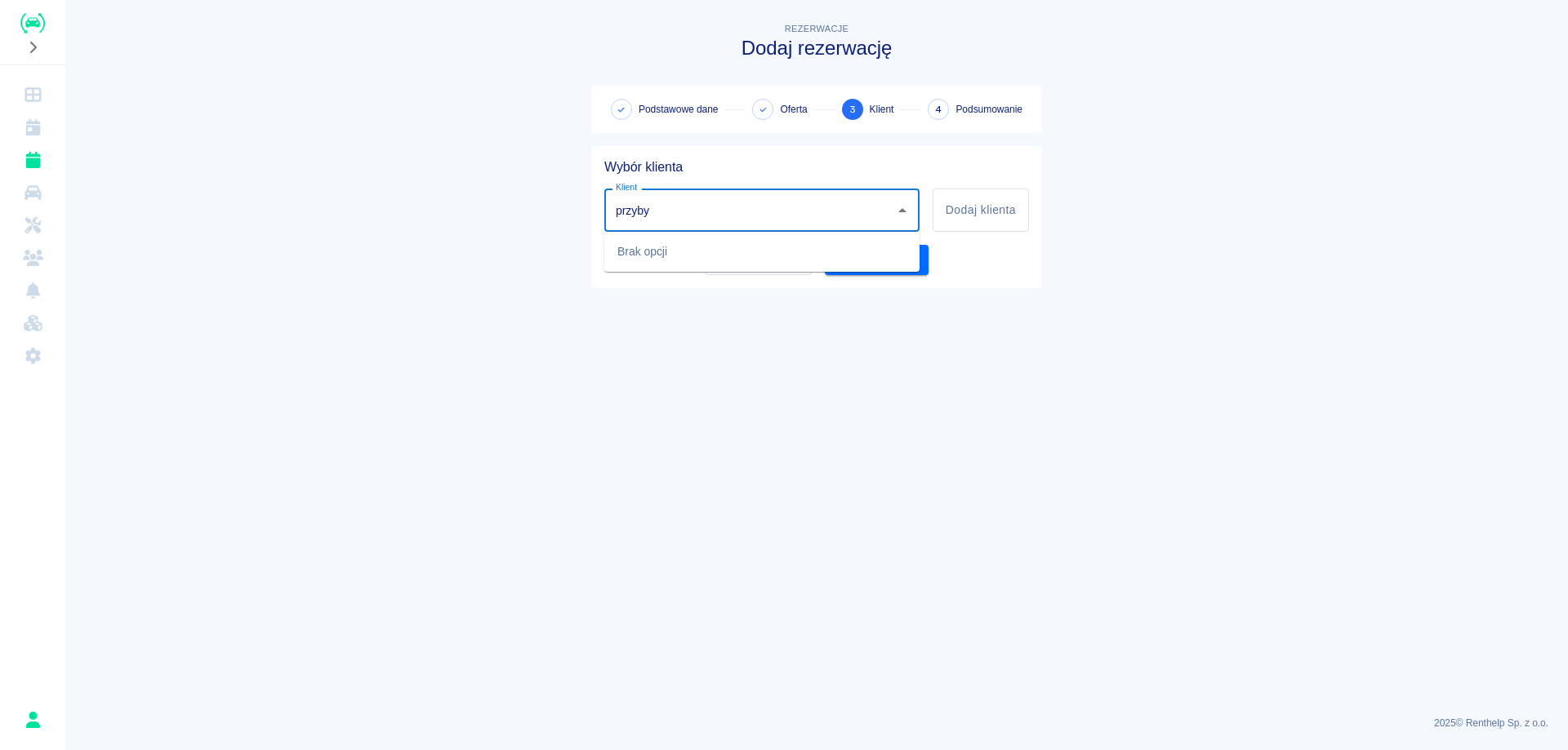
type input "przyby"
